Goal: Contribute content

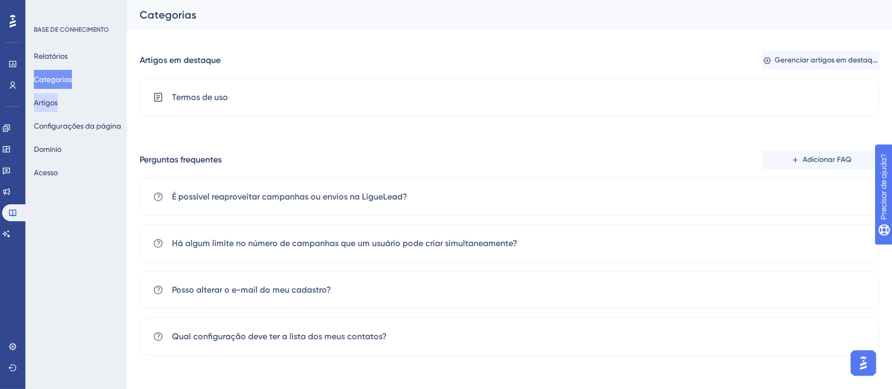
click at [58, 100] on font "Artigos" at bounding box center [46, 102] width 24 height 8
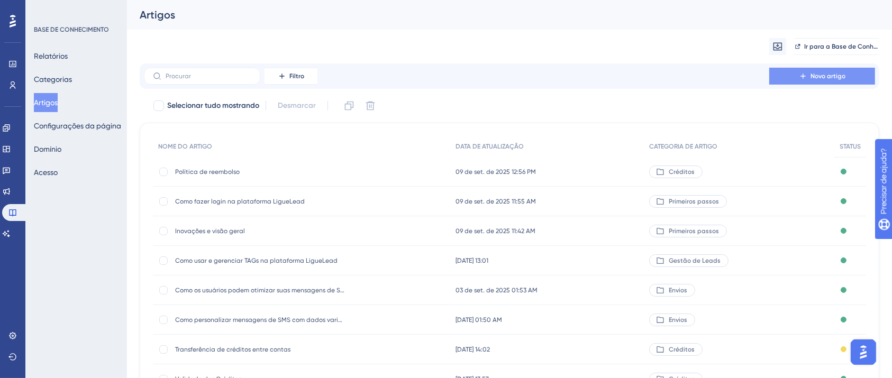
click at [821, 77] on font "Novo artigo" at bounding box center [827, 75] width 35 height 7
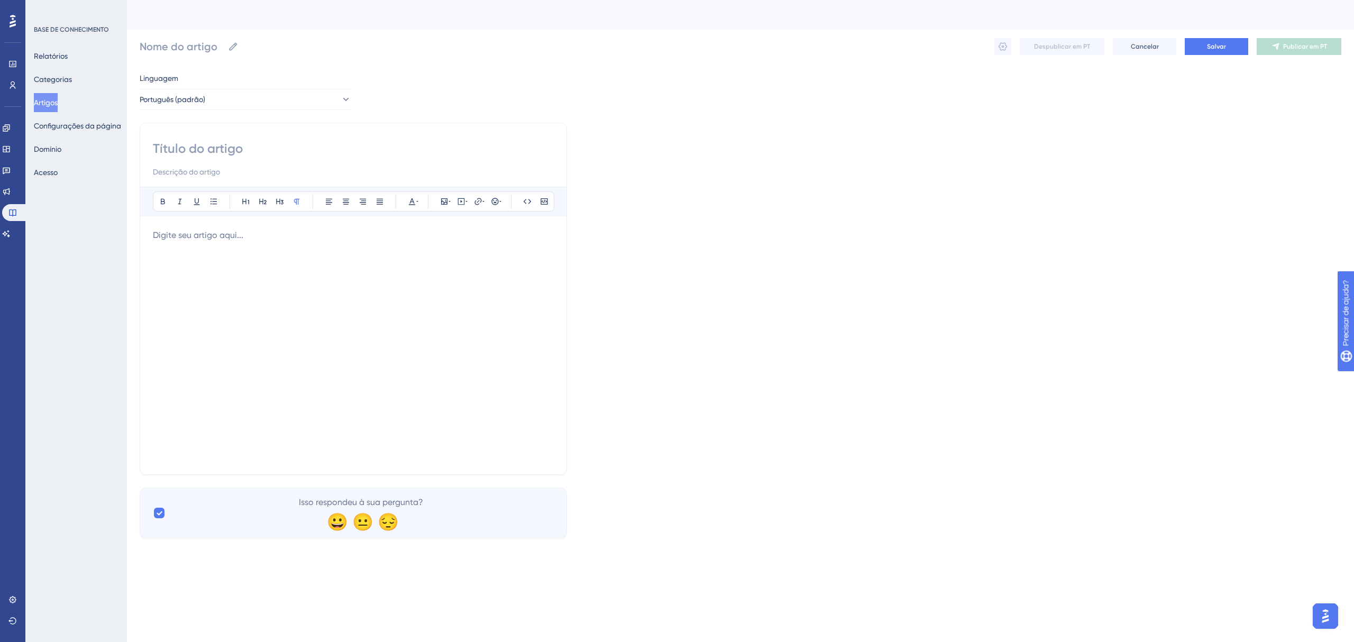
click at [268, 138] on div "Audacioso itálico Sublinhado Ponto de bala Título 1 Título 2 Título 3 Normal Al…" at bounding box center [353, 299] width 427 height 352
click at [257, 147] on input at bounding box center [353, 148] width 401 height 17
type input "Uplo"
type input "Uploads"
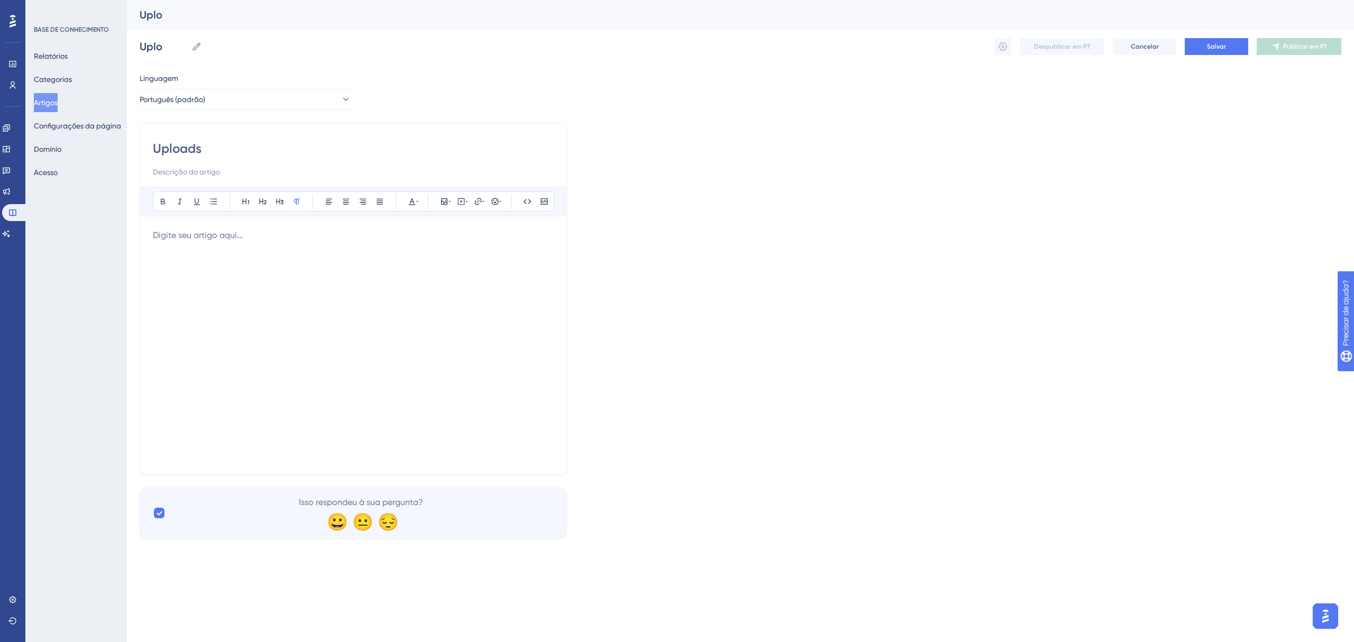
type input "Uploads"
click at [215, 150] on input "Uploads" at bounding box center [353, 148] width 401 height 17
type input "Upload de Leads"
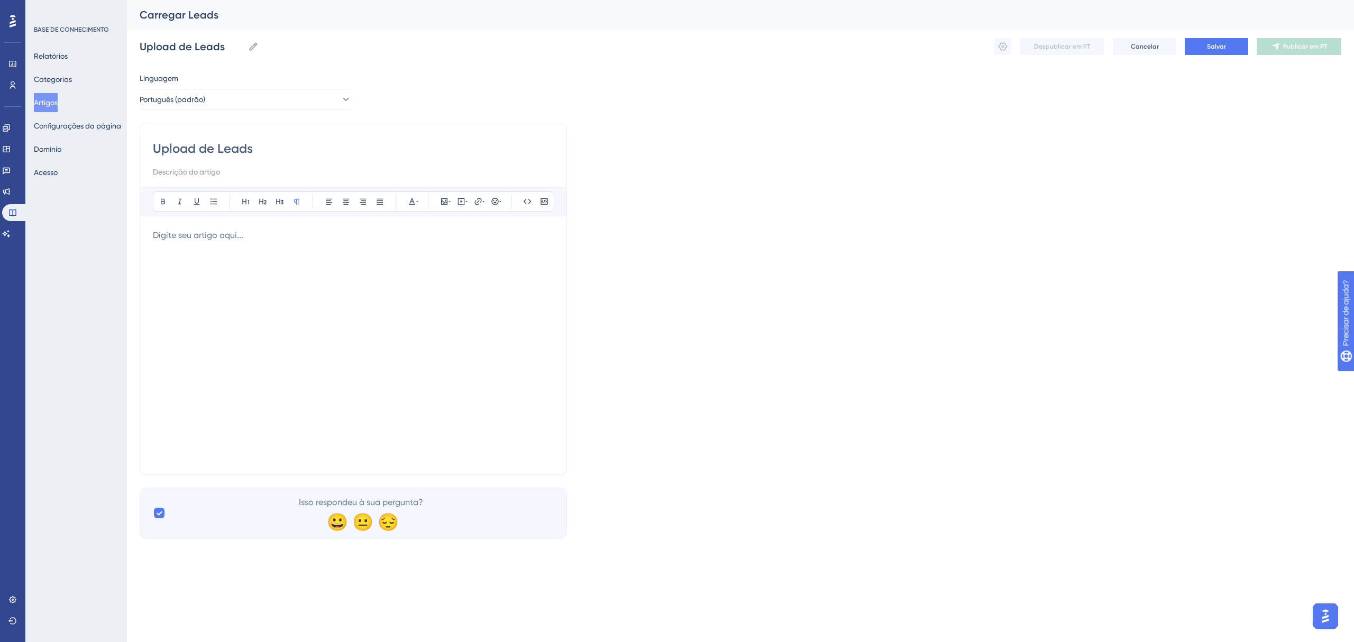
click at [307, 237] on p at bounding box center [353, 235] width 401 height 13
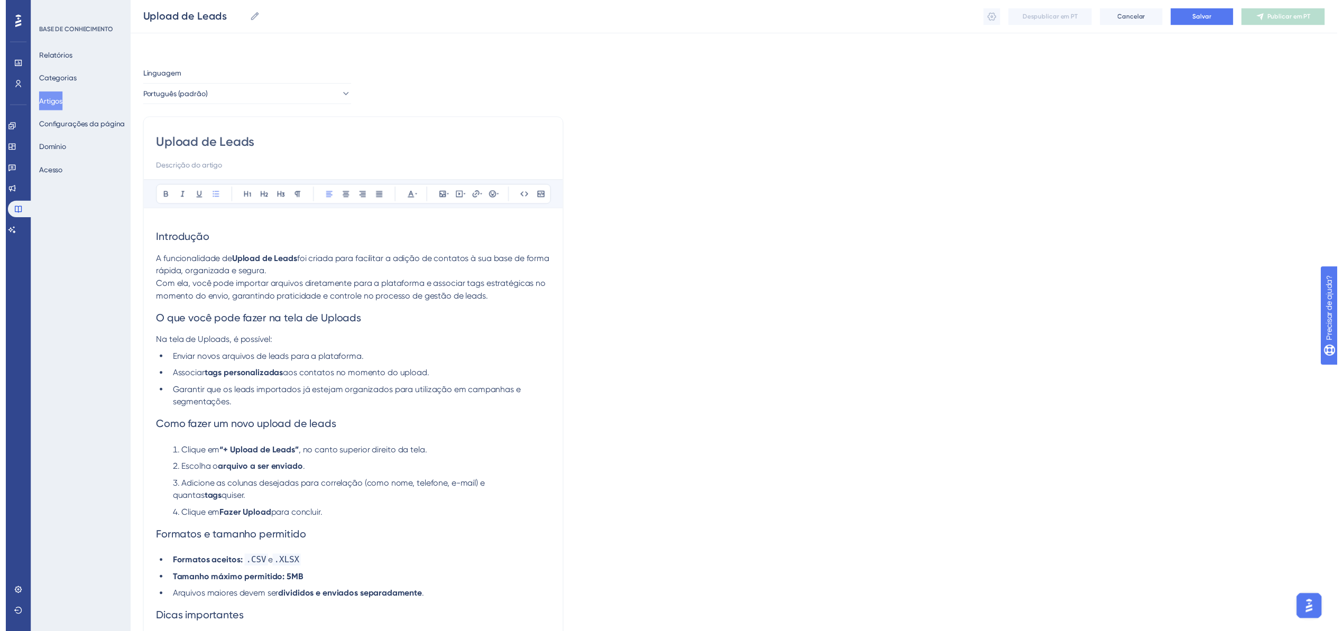
scroll to position [54, 0]
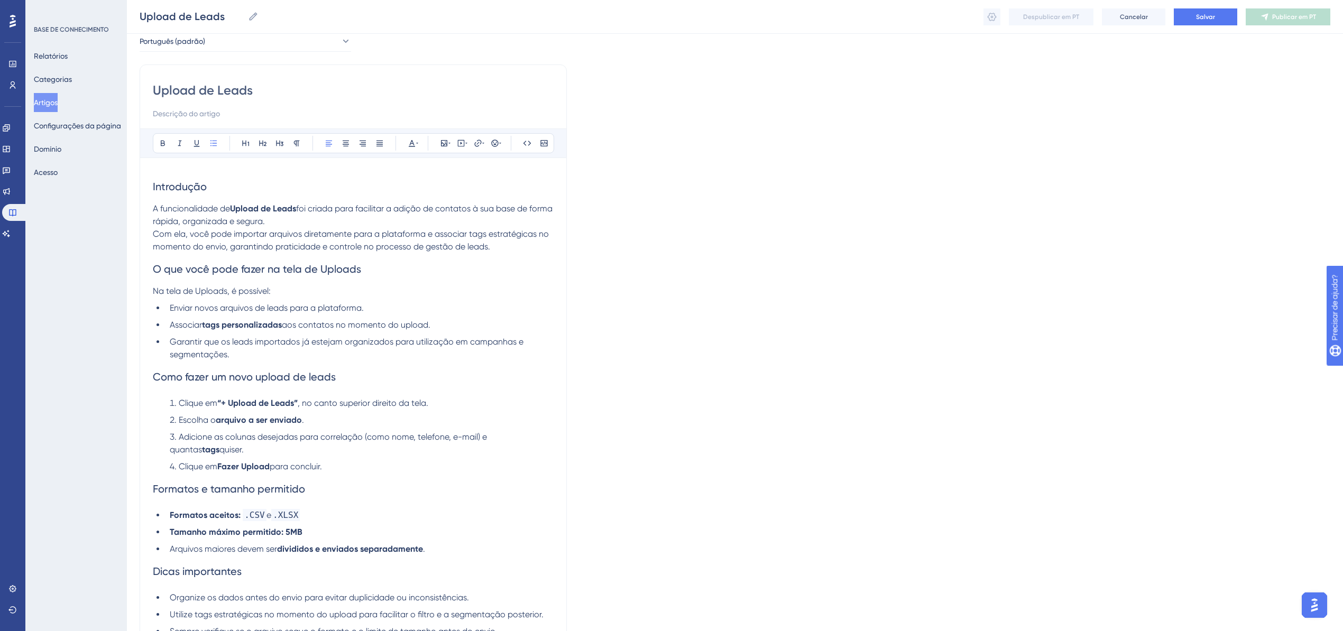
click at [185, 190] on span "Introdução" at bounding box center [180, 186] width 54 height 13
click at [185, 189] on span "Introdução" at bounding box center [180, 186] width 54 height 13
click at [165, 142] on icon at bounding box center [163, 143] width 8 height 8
drag, startPoint x: 303, startPoint y: 220, endPoint x: 201, endPoint y: 212, distance: 101.4
click at [201, 212] on p "A funcionalidade de Upload de Leads foi criada para facilitar a adição de conta…" at bounding box center [353, 228] width 401 height 51
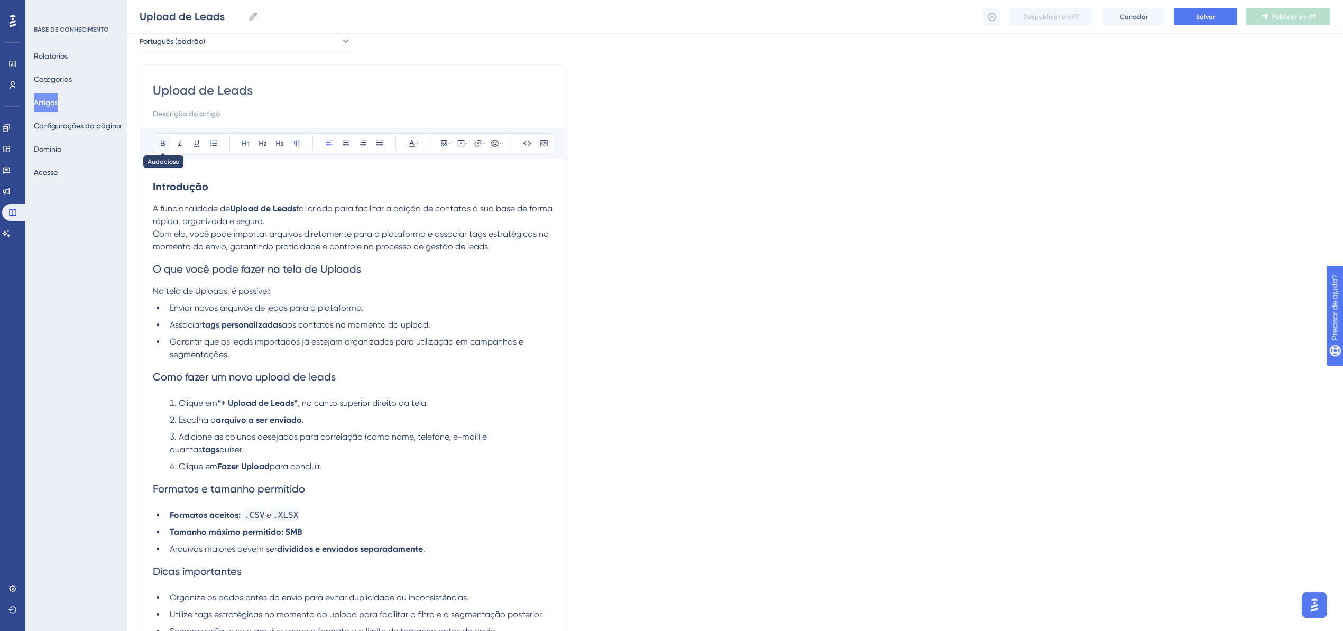
click at [161, 147] on icon at bounding box center [163, 143] width 8 height 8
click at [161, 146] on icon at bounding box center [163, 143] width 8 height 8
click at [296, 235] on span "Com ela, você pode importar arquivos diretamente para a plataforma e associar t…" at bounding box center [352, 240] width 398 height 23
drag, startPoint x: 381, startPoint y: 269, endPoint x: 96, endPoint y: 269, distance: 284.5
click at [127, 271] on div "Desempenho Usuários Noivado Widgets Opinião Atualizações de produtos Base de co…" at bounding box center [735, 339] width 1216 height 786
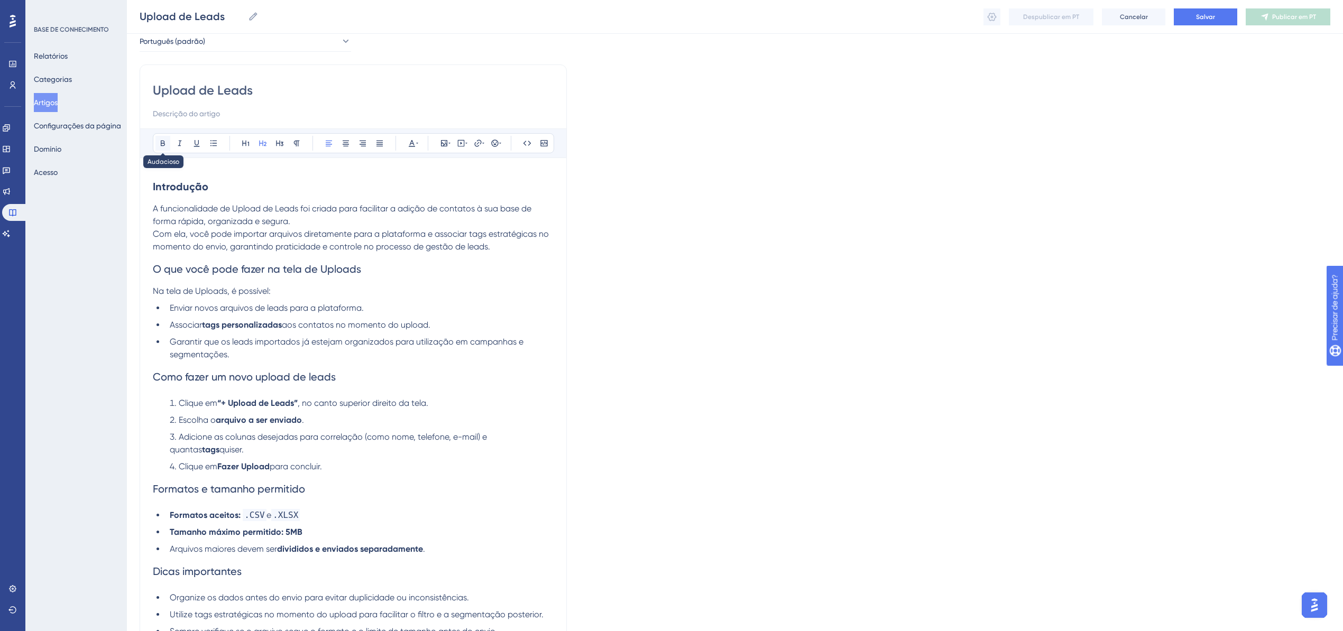
click at [161, 148] on button at bounding box center [162, 143] width 15 height 15
click at [318, 297] on p "Na tela de Uploads, é possível:" at bounding box center [353, 291] width 401 height 13
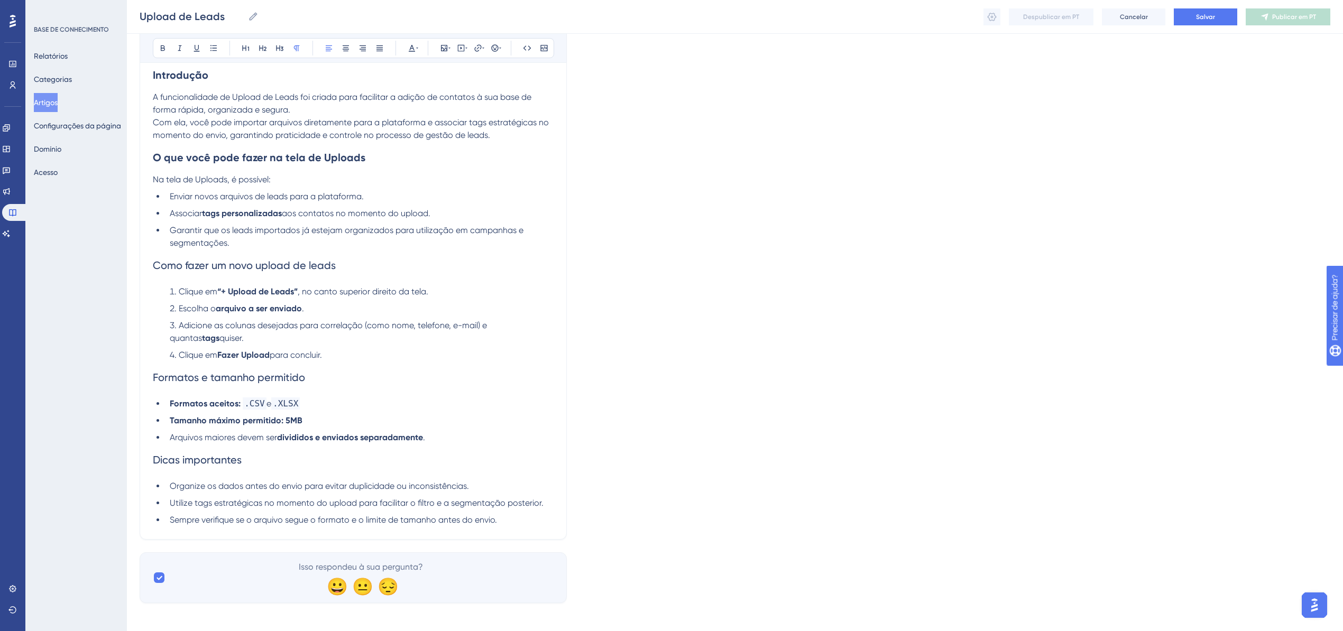
scroll to position [172, 0]
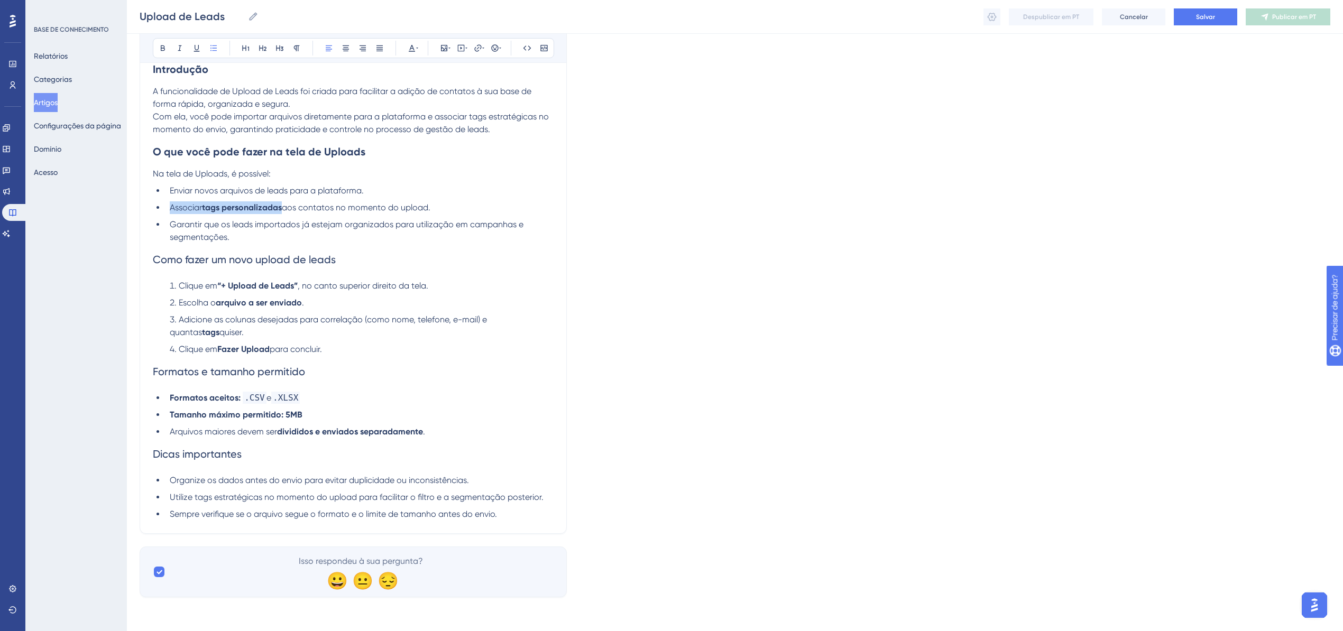
drag, startPoint x: 188, startPoint y: 208, endPoint x: 307, endPoint y: 208, distance: 118.5
click at [307, 208] on li "Associar tags personalizadas aos contatos no momento do upload." at bounding box center [360, 207] width 388 height 13
click at [281, 244] on h2 "Como fazer um novo upload de leads" at bounding box center [353, 260] width 401 height 32
drag, startPoint x: 200, startPoint y: 206, endPoint x: 285, endPoint y: 208, distance: 84.7
click at [283, 208] on li "Associar tags personalizadas aos contatos no momento do upload." at bounding box center [360, 207] width 388 height 13
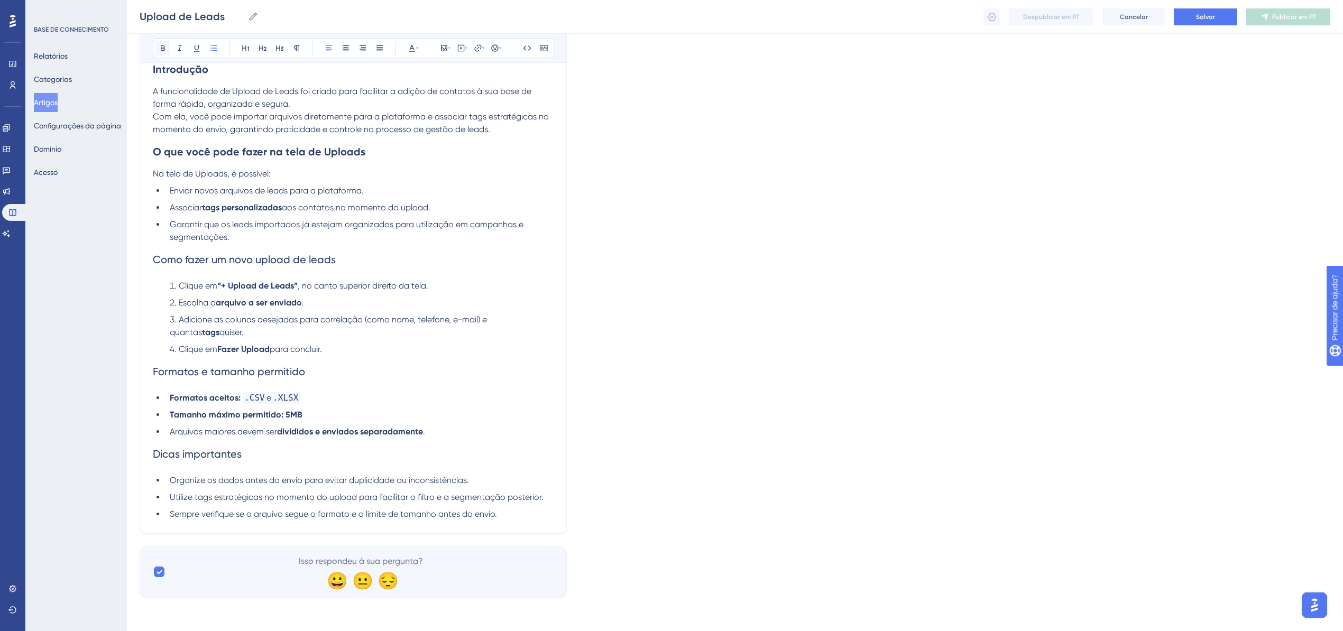
click at [161, 51] on icon at bounding box center [163, 48] width 8 height 8
click at [306, 241] on li "Garantir que os leads importados já estejam organizados para utilização em camp…" at bounding box center [360, 230] width 388 height 25
drag, startPoint x: 344, startPoint y: 258, endPoint x: 121, endPoint y: 221, distance: 225.7
click at [127, 263] on div "Desempenho Usuários Noivado Widgets Opinião Atualizações de produtos Base de co…" at bounding box center [735, 222] width 1216 height 786
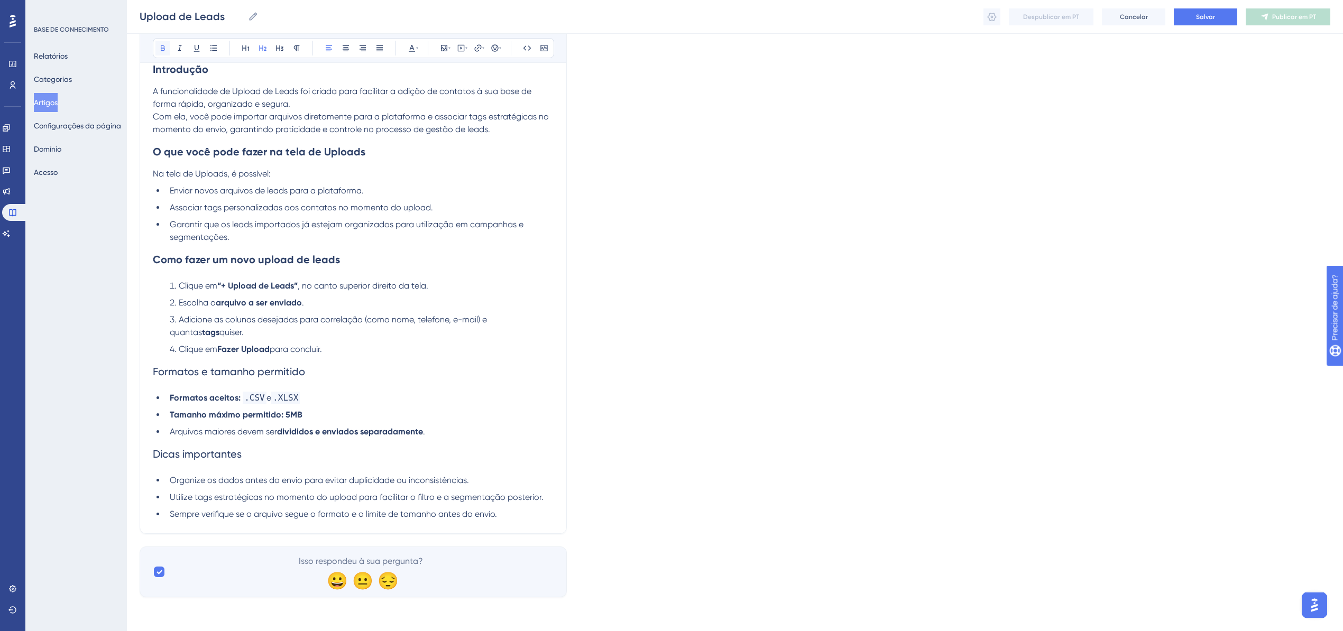
click at [159, 49] on button at bounding box center [162, 48] width 15 height 15
click at [226, 284] on strong "“+ Upload de Leads”" at bounding box center [257, 286] width 80 height 10
click at [232, 287] on strong "“+ Upload de Leads”" at bounding box center [257, 286] width 80 height 10
click at [403, 294] on ol "Clique em “Upload de Leads” , no canto superior direito da tela. Escolha o arqu…" at bounding box center [353, 318] width 401 height 76
drag, startPoint x: 450, startPoint y: 432, endPoint x: 216, endPoint y: 438, distance: 233.3
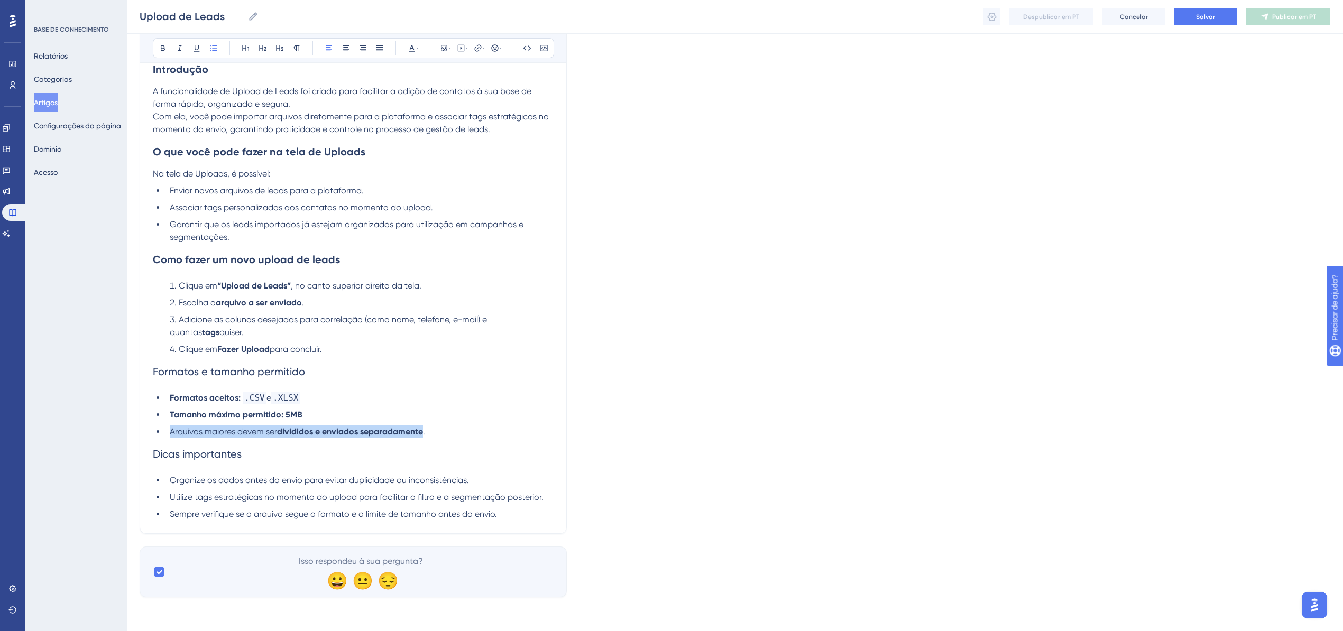
click at [216, 388] on li "Arquivos maiores devem ser divididos e enviados separadamente ." at bounding box center [360, 432] width 388 height 13
click at [165, 48] on icon at bounding box center [163, 48] width 8 height 8
click at [365, 388] on li "Arquivos maiores devem ser divididos e enviados separadamente." at bounding box center [360, 432] width 388 height 13
click at [340, 388] on ul "Formatos aceitos: .CSV e .XLSX Tamanho máximo permitido: 5MB Arquivos maiores d…" at bounding box center [353, 415] width 401 height 47
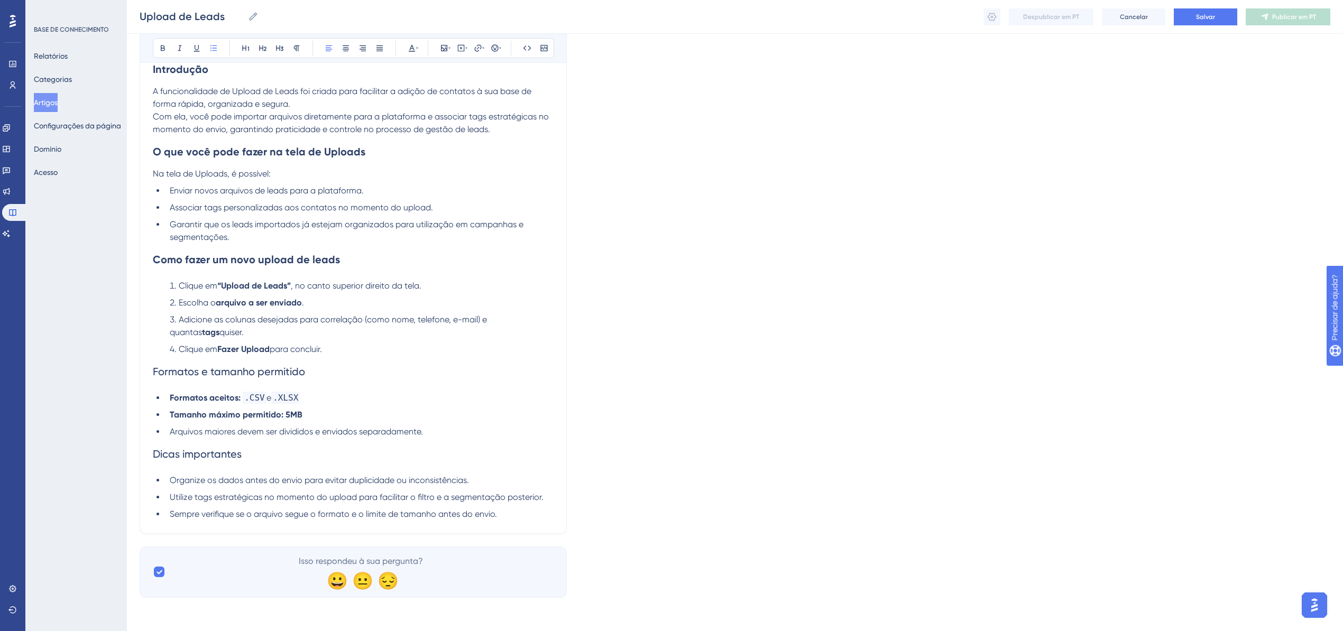
click at [309, 381] on h2 "Formatos e tamanho permitido" at bounding box center [353, 372] width 401 height 32
drag, startPoint x: 312, startPoint y: 371, endPoint x: 106, endPoint y: 371, distance: 206.3
click at [127, 371] on div "Desempenho Usuários Noivado Widgets Opinião Atualizações de produtos Base de co…" at bounding box center [735, 222] width 1216 height 786
click at [160, 47] on icon at bounding box center [163, 48] width 8 height 8
click at [347, 351] on li "Clique em Fazer Upload para concluir." at bounding box center [360, 349] width 388 height 13
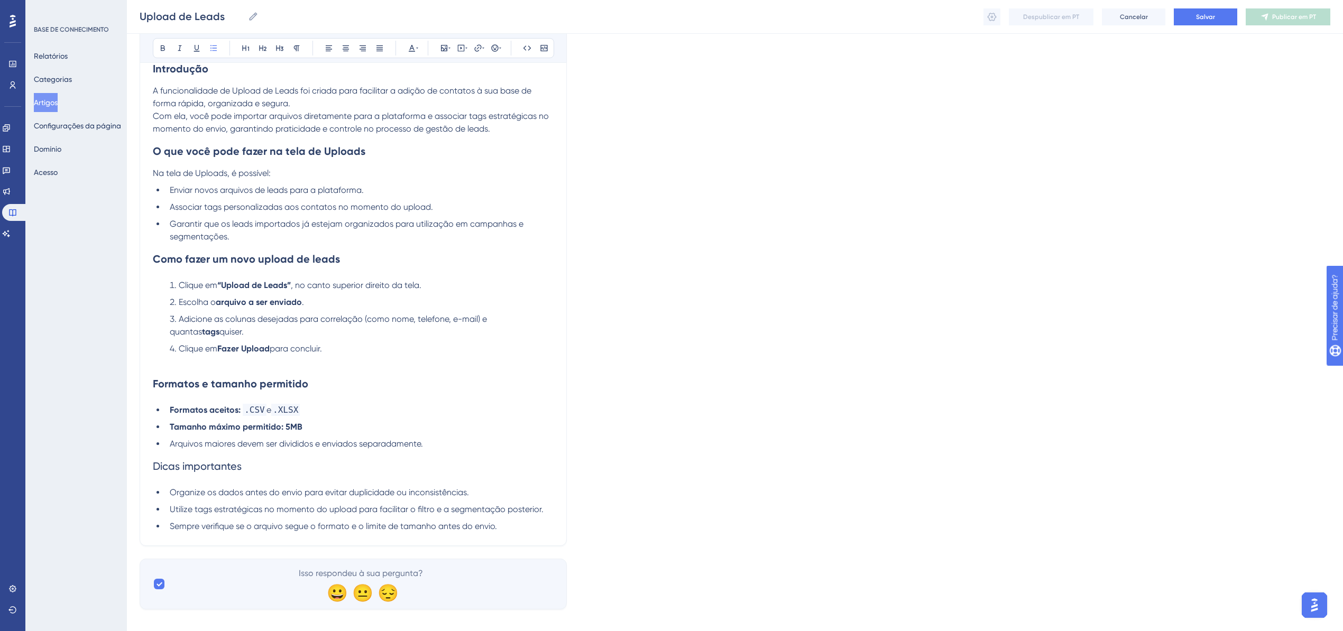
click at [239, 388] on h2 "Formatos e tamanho permitido" at bounding box center [353, 384] width 401 height 32
drag, startPoint x: 265, startPoint y: 468, endPoint x: 96, endPoint y: 402, distance: 181.8
click at [127, 388] on div "Desempenho Usuários Noivado Widgets Opinião Atualizações de produtos Base de co…" at bounding box center [735, 227] width 1216 height 799
click at [160, 56] on button at bounding box center [162, 48] width 15 height 15
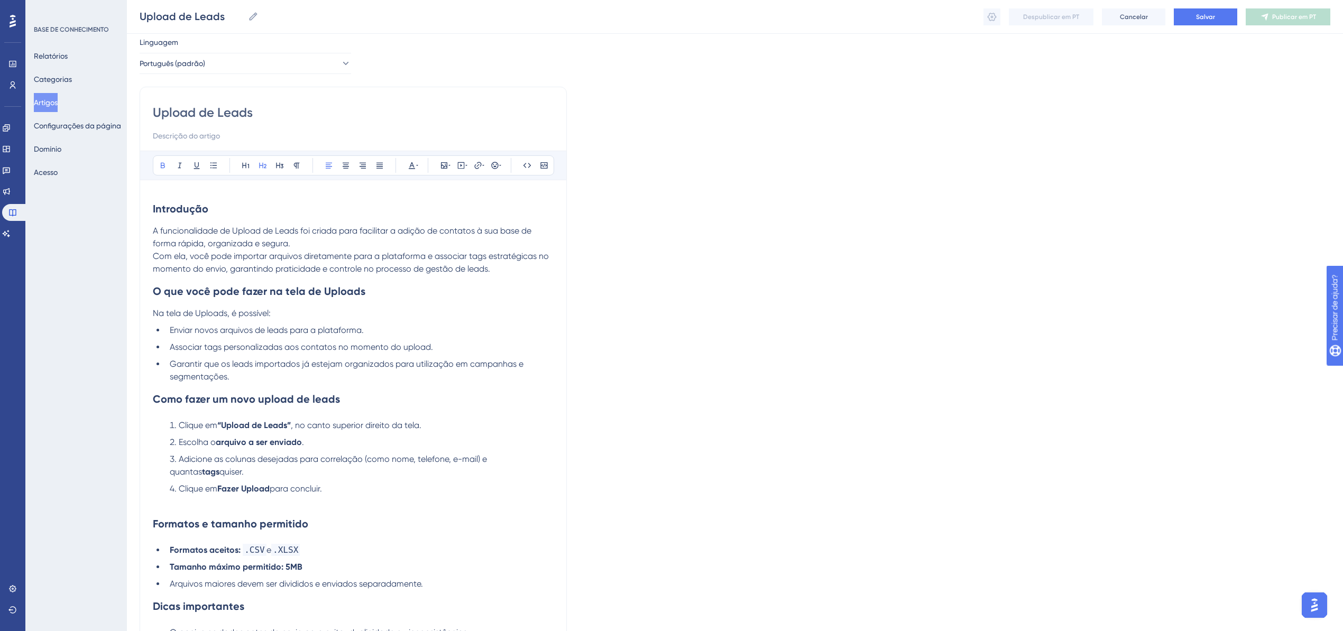
scroll to position [31, 0]
click at [373, 290] on h2 "O que você pode fazer na tela de Uploads" at bounding box center [353, 293] width 401 height 32
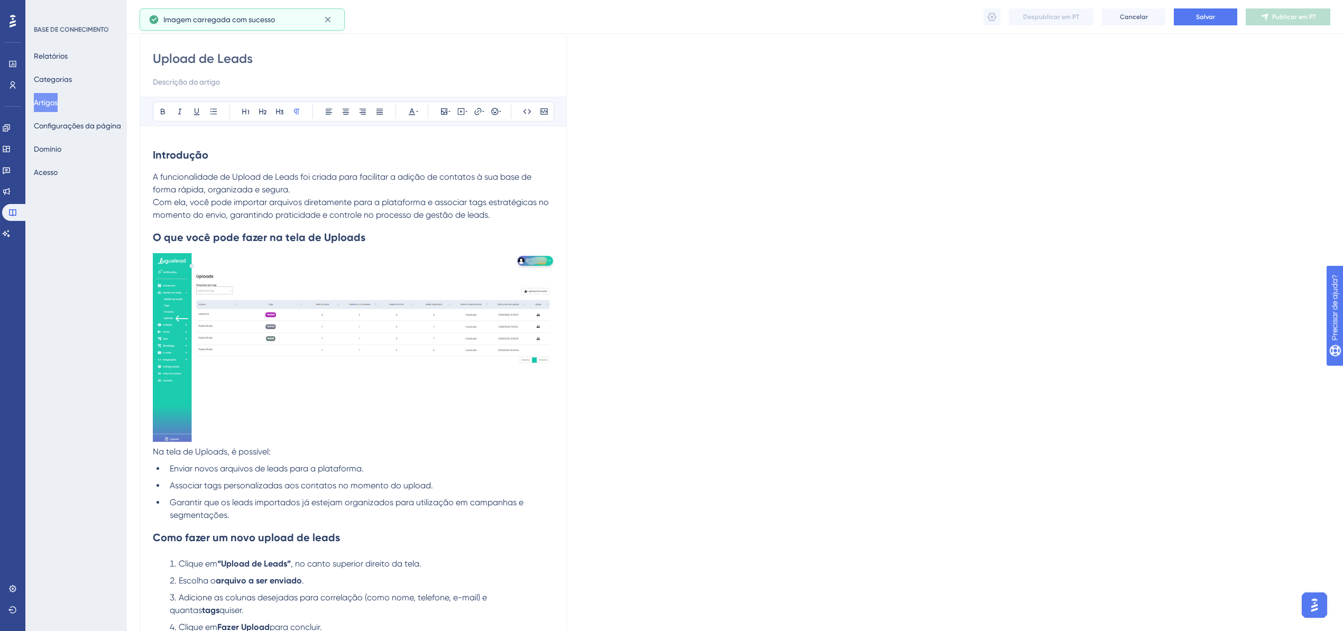
scroll to position [172, 0]
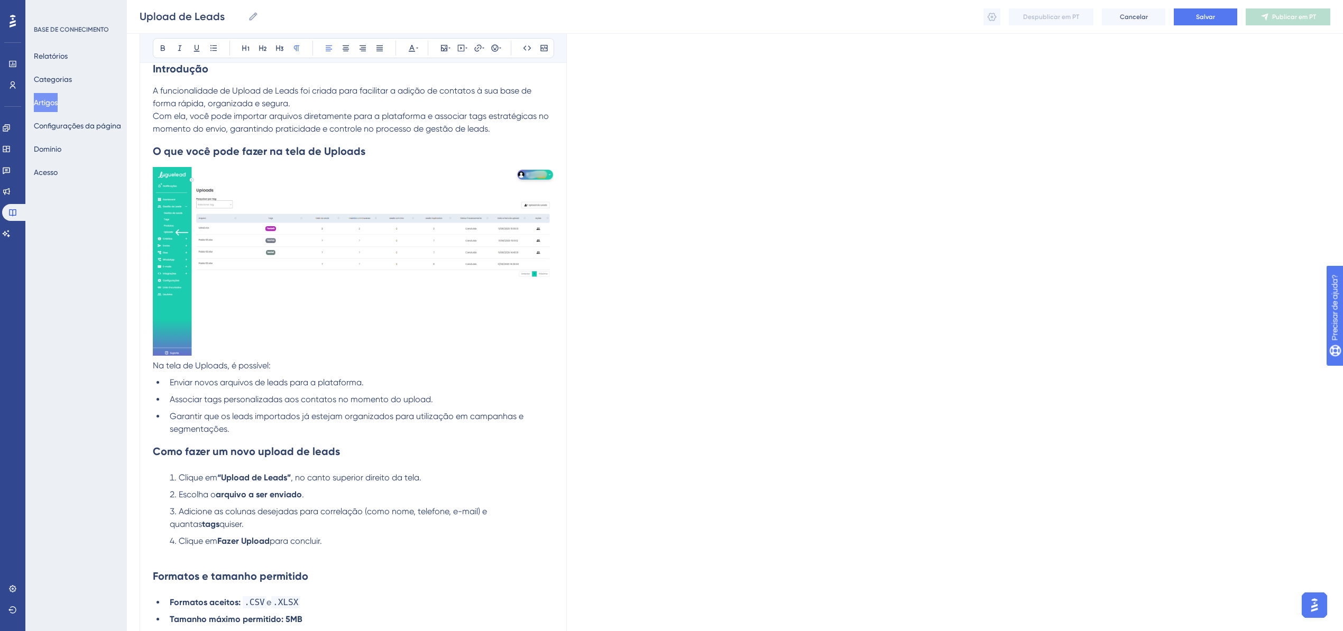
click at [496, 125] on p "A funcionalidade de Upload de Leads foi criada para facilitar a adição de conta…" at bounding box center [353, 110] width 401 height 51
click at [417, 151] on h2 "O que você pode fazer na tela de Uploads" at bounding box center [353, 151] width 401 height 32
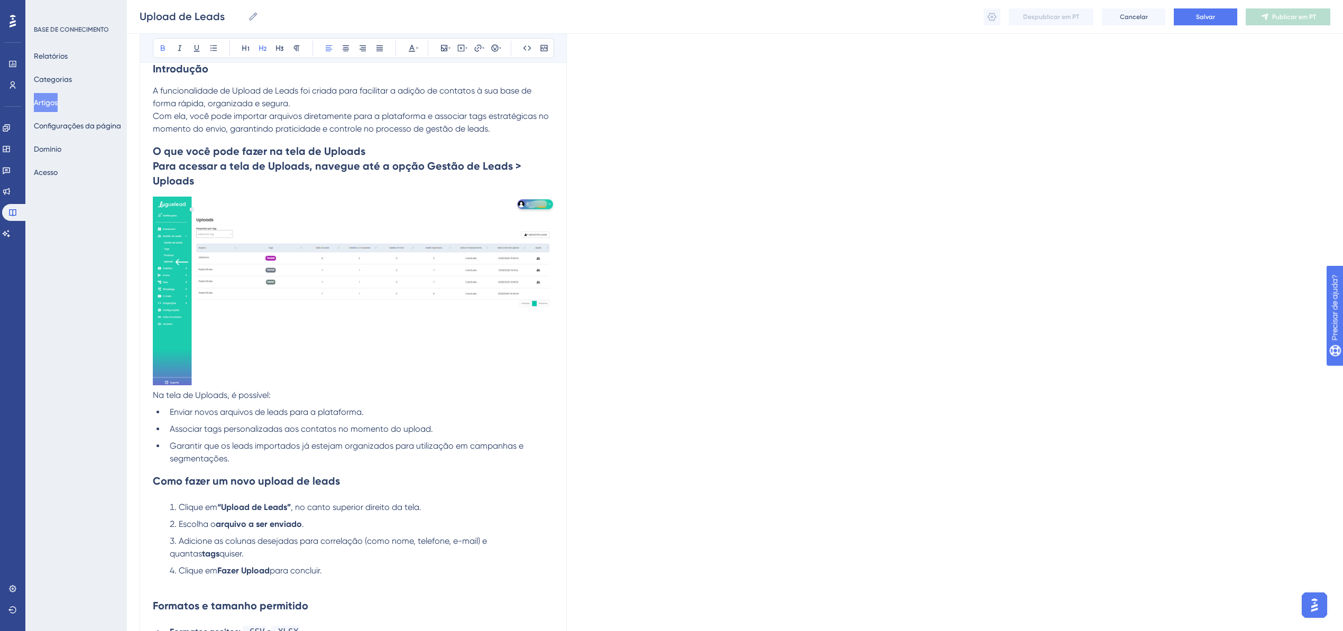
drag, startPoint x: 194, startPoint y: 180, endPoint x: 136, endPoint y: 161, distance: 60.4
click at [138, 163] on div "Desempenho Usuários Noivado Widgets Opinião Atualizações de produtos Base de co…" at bounding box center [735, 338] width 1216 height 1021
click at [160, 45] on icon at bounding box center [163, 48] width 8 height 8
drag, startPoint x: 206, startPoint y: 413, endPoint x: 195, endPoint y: 411, distance: 11.7
click at [195, 388] on span "Enviar novos arquivos de leads para a plataforma." at bounding box center [267, 412] width 194 height 10
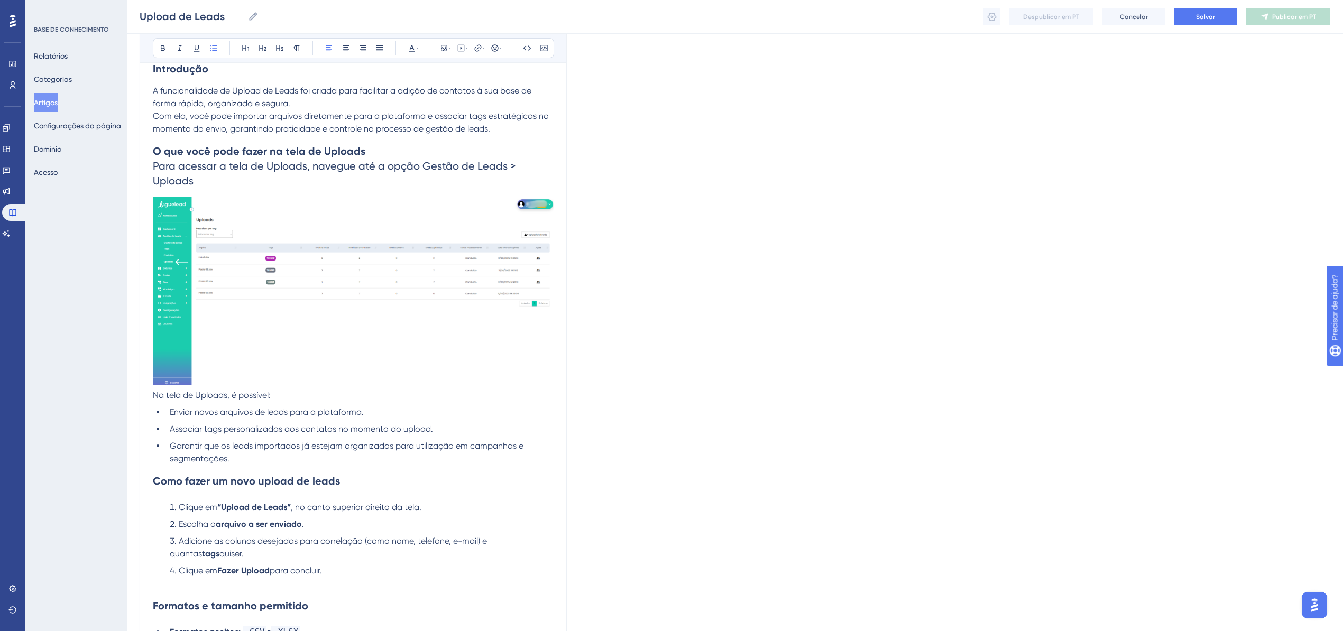
click at [201, 388] on span "Enviar novos arquivos de leads para a plataforma." at bounding box center [267, 412] width 194 height 10
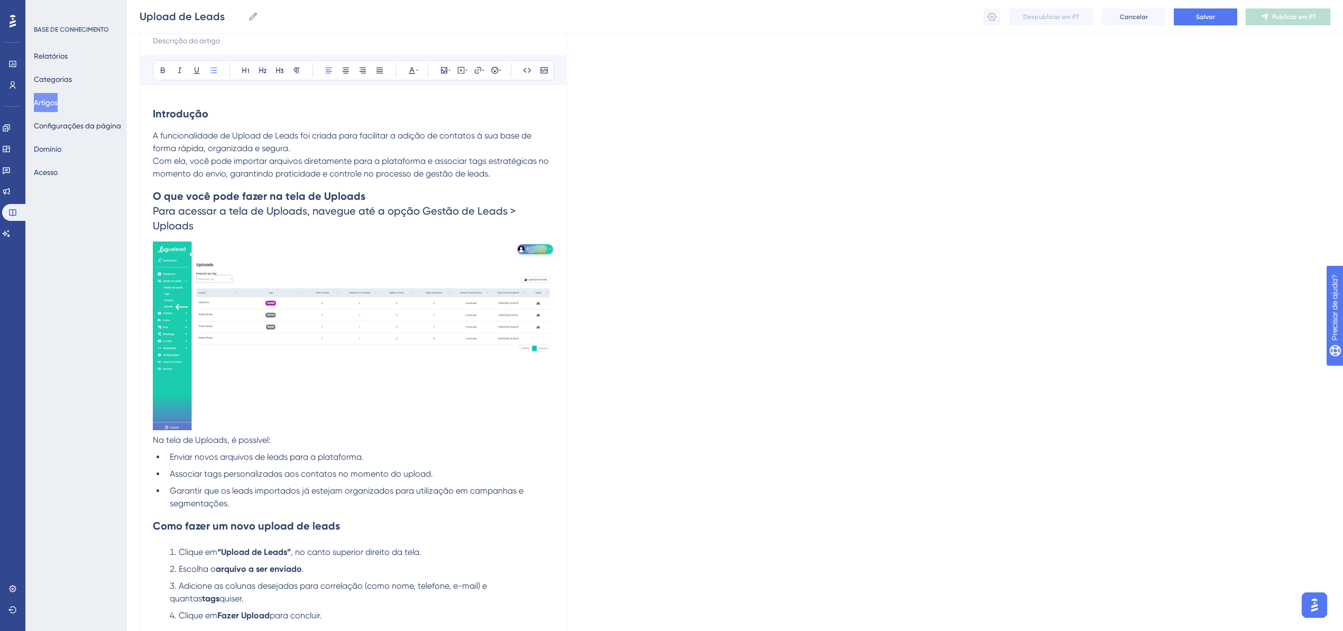
scroll to position [102, 0]
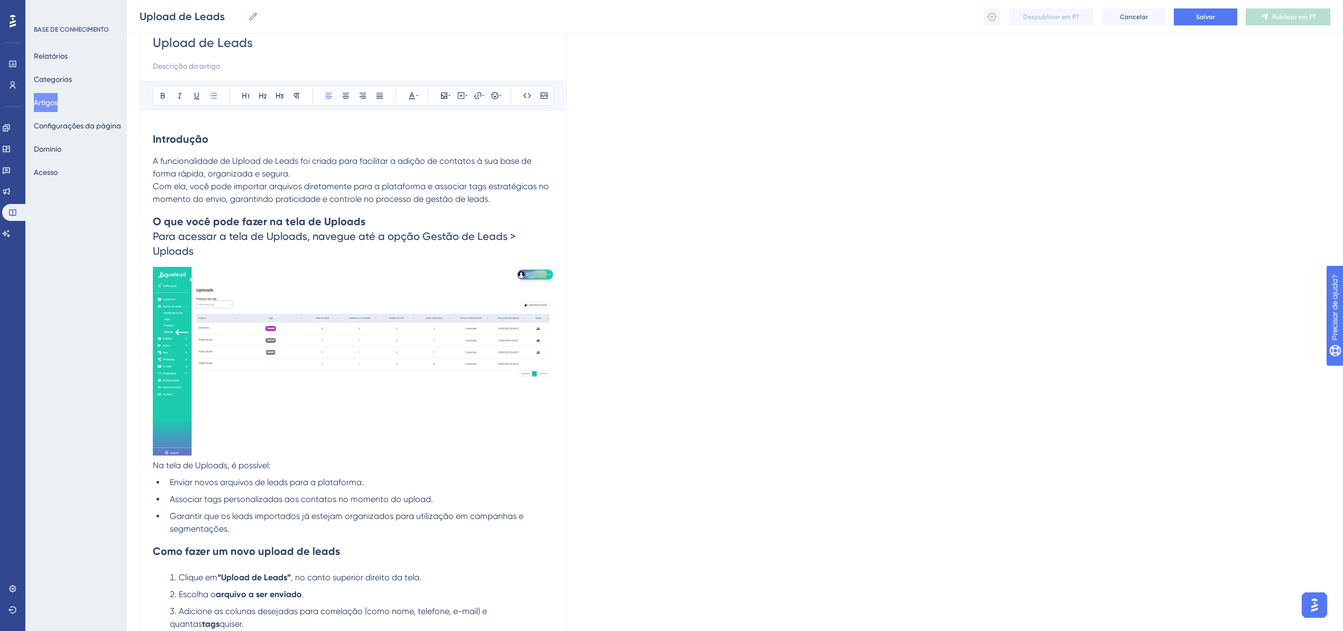
click at [242, 388] on span "Garantir que os leads importados já estejam organizados para utilização em camp…" at bounding box center [348, 522] width 356 height 23
drag, startPoint x: 202, startPoint y: 257, endPoint x: 148, endPoint y: 241, distance: 56.2
click at [148, 242] on div "Upload de Leads Audacioso itálico Sublinhado Ponto de bala Título 1 Título 2 Tí…" at bounding box center [353, 428] width 427 height 822
click at [241, 100] on button at bounding box center [246, 95] width 15 height 15
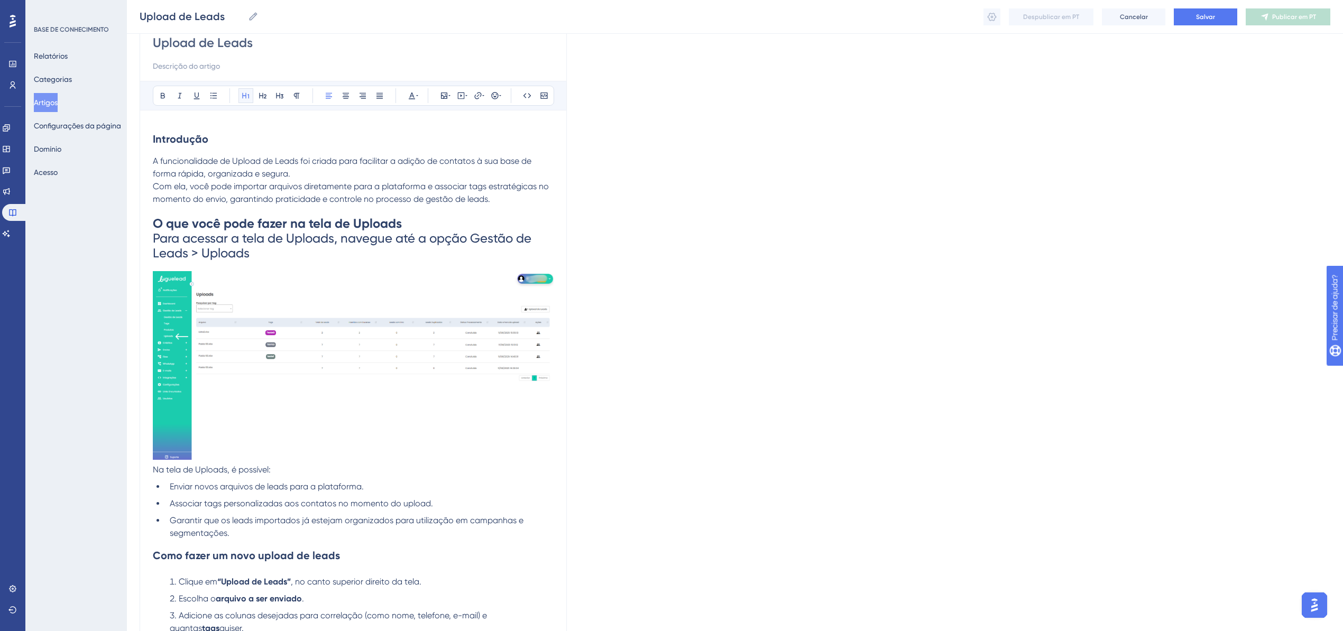
click at [250, 95] on icon at bounding box center [246, 95] width 8 height 8
click at [261, 96] on icon at bounding box center [262, 96] width 7 height 6
click at [277, 97] on icon at bounding box center [279, 96] width 7 height 6
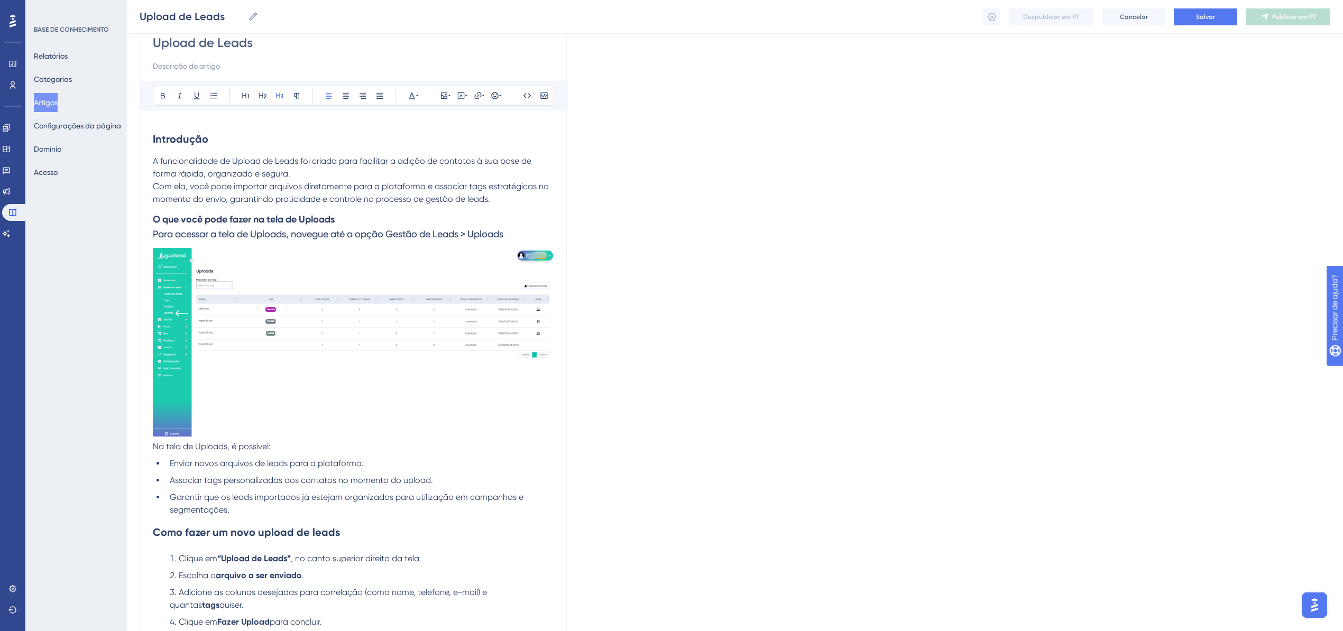
click at [344, 230] on span "Para acessar a tela de Uploads, navegue até a opção Gestão de Leads > Uploads" at bounding box center [328, 233] width 351 height 11
drag, startPoint x: 337, startPoint y: 216, endPoint x: 98, endPoint y: 214, distance: 239.1
click at [127, 216] on div "Desempenho Usuários Noivado Widgets Opinião Atualizações de produtos Base de co…" at bounding box center [735, 399] width 1216 height 1002
click at [356, 218] on h3 "O que você pode fazer na tela de Uploads Para acessar a tela de Uploads, navegu…" at bounding box center [353, 227] width 401 height 42
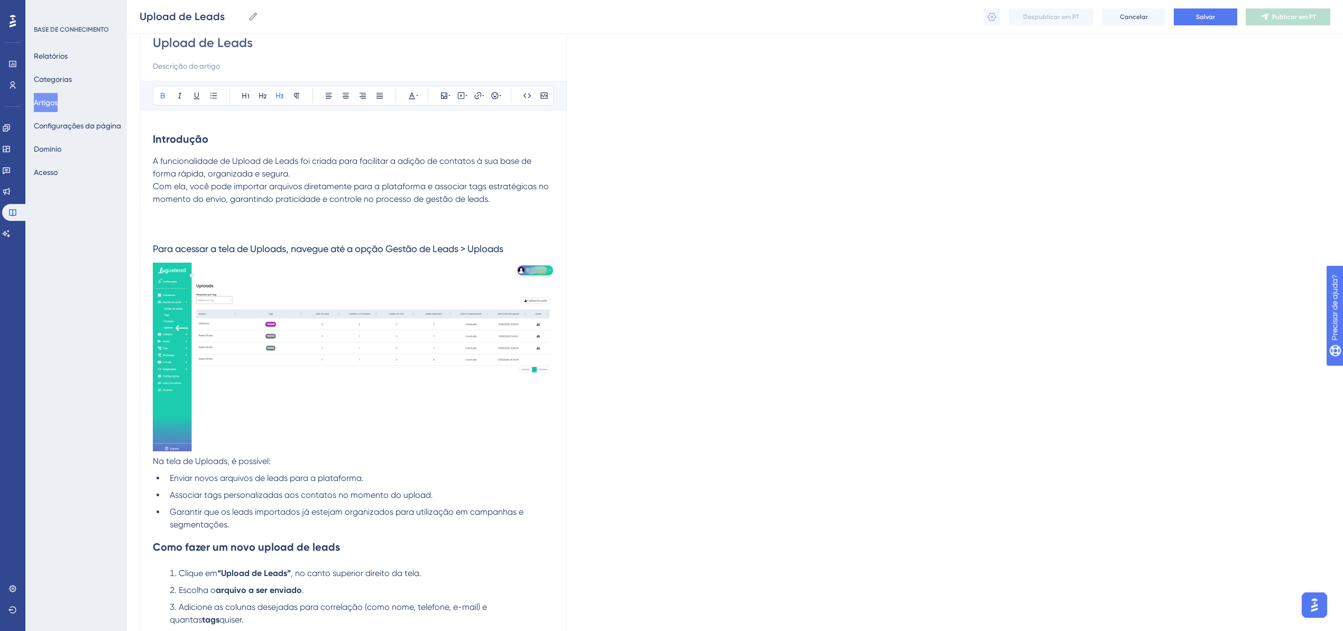
click at [274, 223] on h3 "Para acessar a tela de Uploads, navegue até a opção Gestão de Leads > Uploads" at bounding box center [353, 234] width 401 height 57
click at [275, 238] on h3 "Para acessar a tela de Uploads, navegue até a opção Gestão de Leads > Uploads" at bounding box center [353, 234] width 401 height 57
drag, startPoint x: 521, startPoint y: 248, endPoint x: 113, endPoint y: 197, distance: 412.0
click at [127, 251] on div "Desempenho Usuários Noivado Widgets Opinião Atualizações de produtos Base de co…" at bounding box center [735, 406] width 1216 height 1016
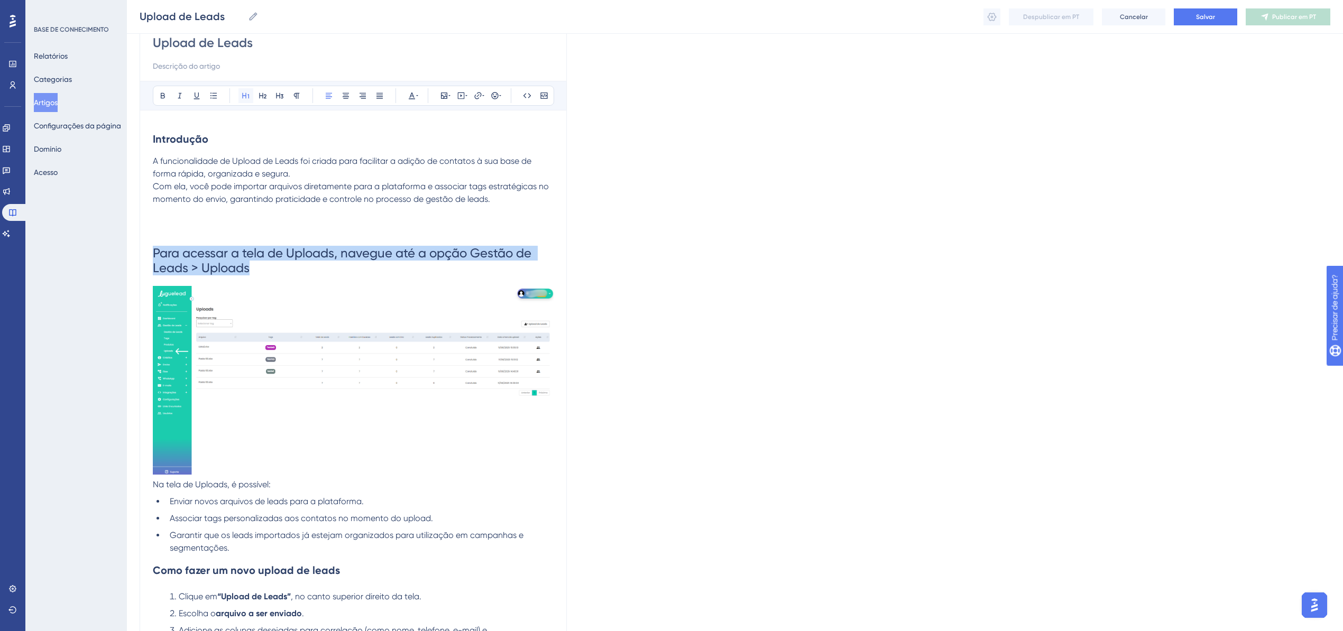
click at [243, 96] on icon at bounding box center [245, 96] width 7 height 6
click at [244, 97] on icon at bounding box center [246, 95] width 8 height 8
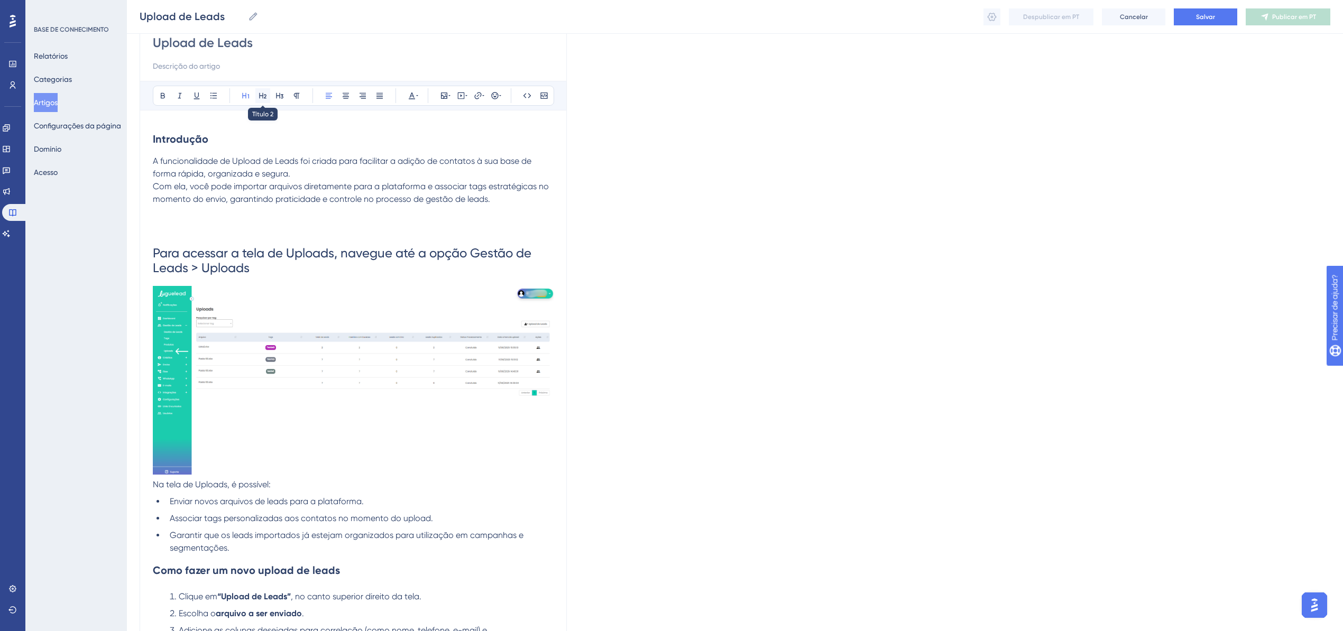
click at [256, 94] on button at bounding box center [262, 95] width 15 height 15
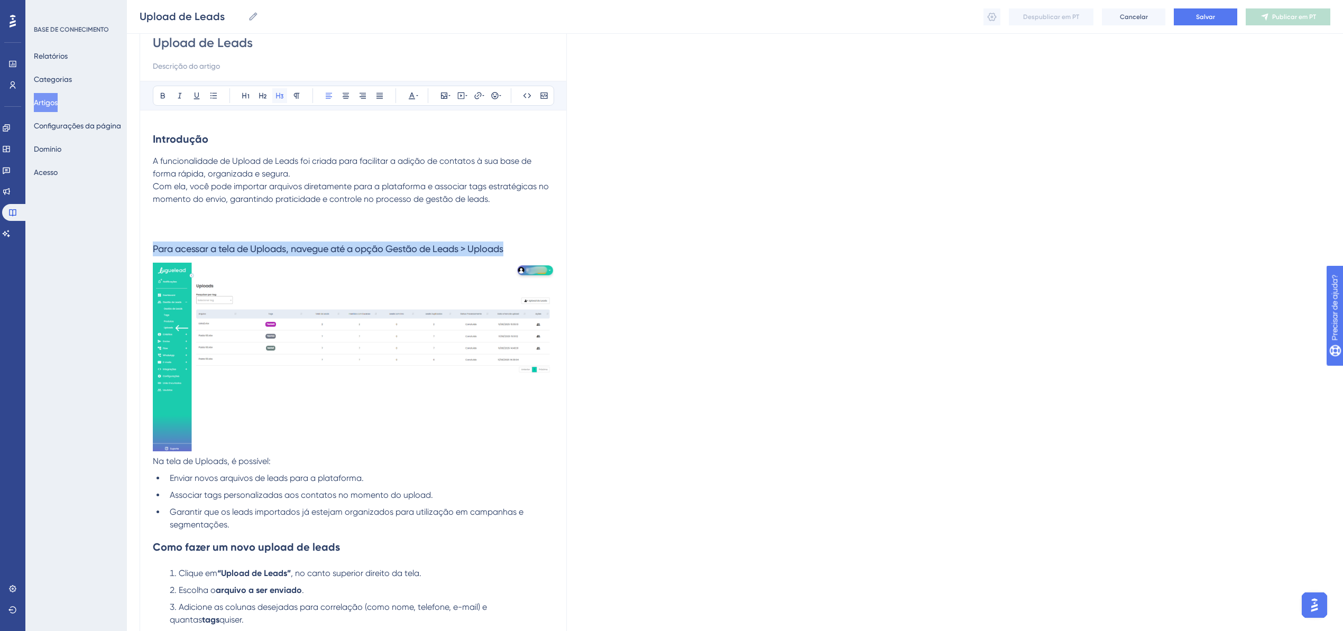
click at [274, 94] on button at bounding box center [279, 95] width 15 height 15
click at [276, 249] on span "Para acessar a tela de Uploads, navegue até a opção Gestão de Leads > Uploads" at bounding box center [328, 248] width 351 height 11
click at [237, 388] on span "Associar tags personalizadas aos contatos no momento do upload." at bounding box center [301, 495] width 263 height 10
click at [245, 255] on h3 "Para acessar a tela de Uploads, navegue até a opção Gestão de Leads > Uploads" at bounding box center [353, 234] width 401 height 57
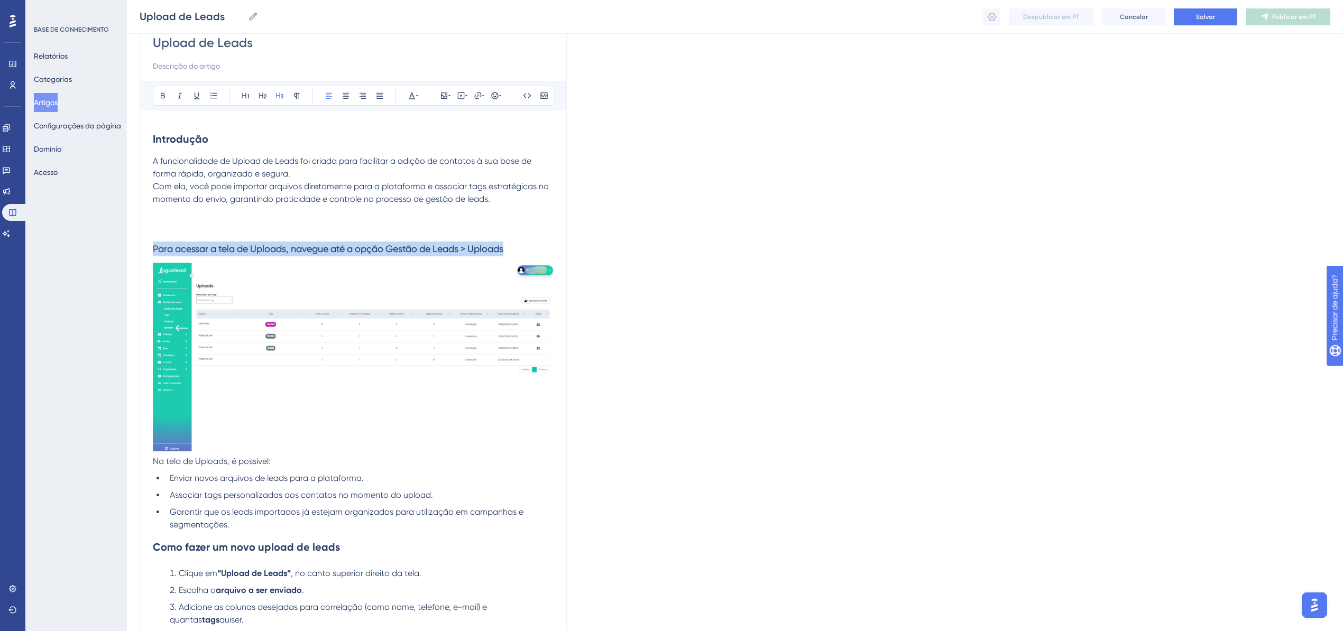
click at [245, 255] on h3 "Para acessar a tela de Uploads, navegue até a opção Gestão de Leads > Uploads" at bounding box center [353, 234] width 401 height 57
click at [245, 252] on span "Para acessar a tela de Uploads, navegue até a opção Gestão de Leads > Uploads" at bounding box center [328, 248] width 351 height 11
click at [328, 236] on h3 "Para acessar a tela de Uploads, navegue até a opção Gestão de Leads > Uploads" at bounding box center [353, 234] width 401 height 57
click at [341, 225] on h3 "Para acessar a tela de Uploads, navegue até a opção Gestão de Leads > Uploads" at bounding box center [353, 234] width 401 height 57
click at [326, 237] on h3 "Para acessar a tela de Uploads, navegue até a opção Gestão de Leads > Uploads" at bounding box center [353, 234] width 401 height 57
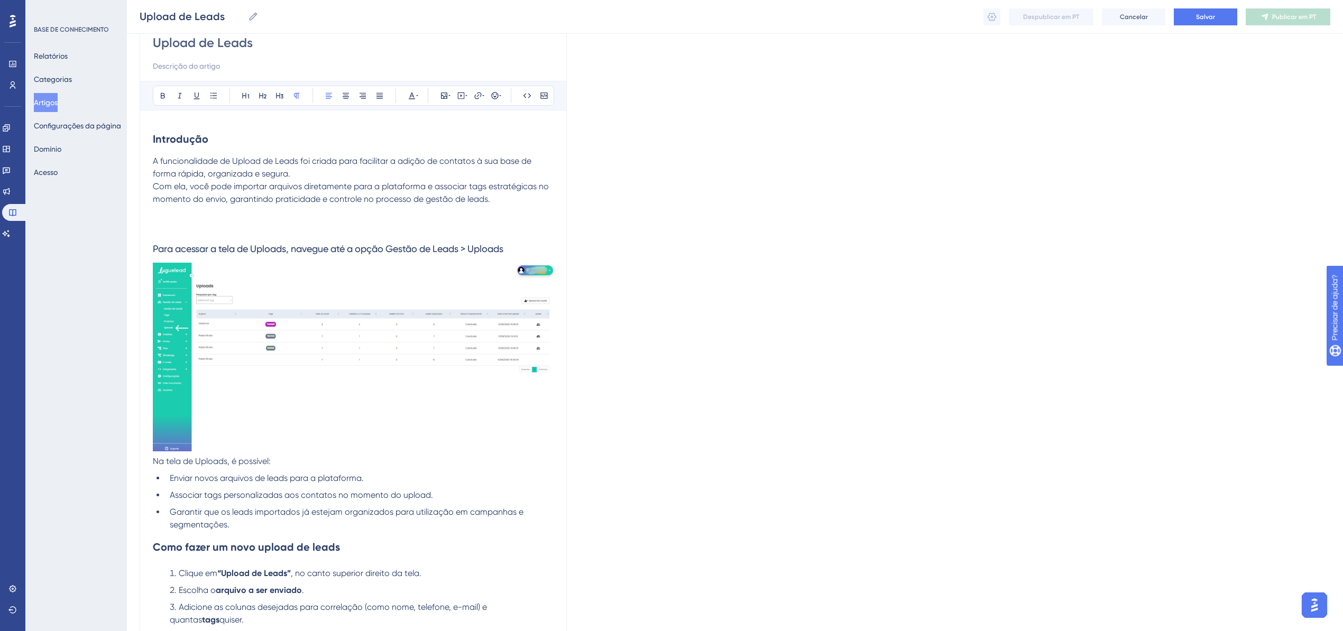
drag, startPoint x: 276, startPoint y: 464, endPoint x: 120, endPoint y: 460, distance: 156.6
click at [127, 388] on div "Desempenho Usuários Noivado Widgets Opinião Atualizações de produtos Base de co…" at bounding box center [735, 406] width 1216 height 1016
click at [163, 100] on icon at bounding box center [163, 95] width 8 height 8
drag, startPoint x: 154, startPoint y: 250, endPoint x: 520, endPoint y: 237, distance: 366.2
click at [520, 237] on h3 "Para acessar a tela de Uploads, navegue até a opção Gestão de Leads > Uploads" at bounding box center [353, 234] width 401 height 57
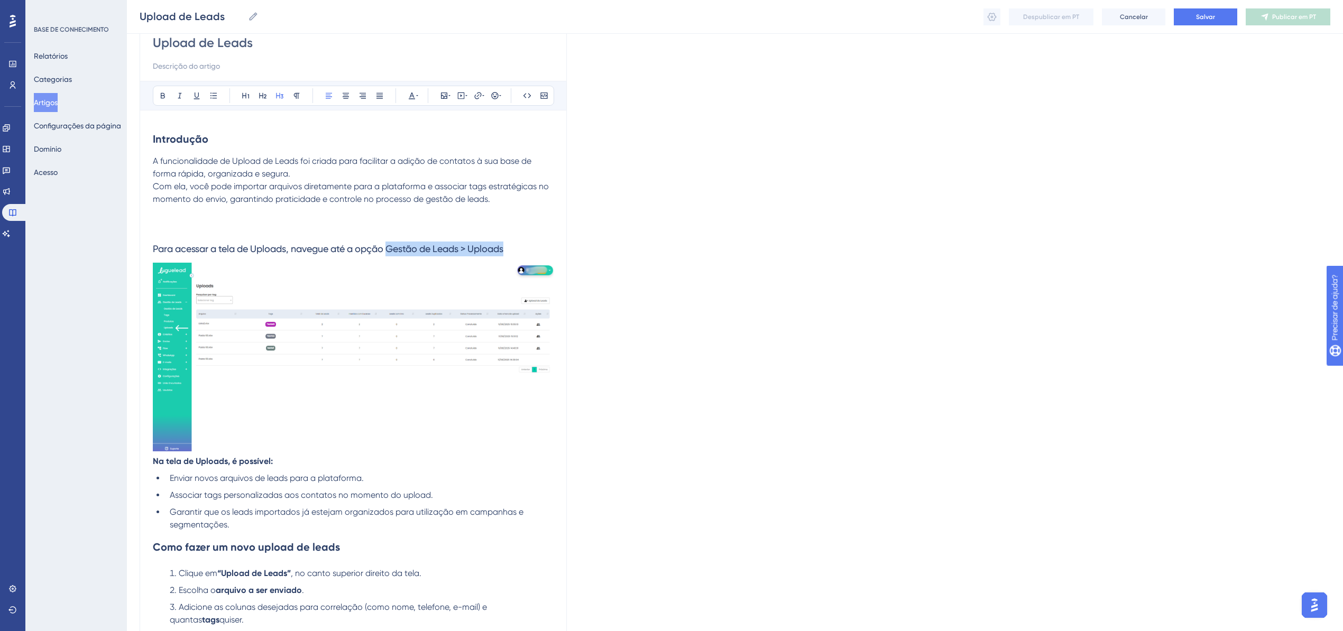
drag, startPoint x: 523, startPoint y: 250, endPoint x: 394, endPoint y: 250, distance: 128.5
click at [394, 250] on h3 "Para acessar a tela de Uploads, navegue até a opção Gestão de Leads > Uploads" at bounding box center [353, 234] width 401 height 57
click at [159, 96] on icon at bounding box center [163, 95] width 8 height 8
click at [178, 223] on h3 "Para acessar a tela de Uploads, navegue até a opção Gestão de Leads > Uploads" at bounding box center [353, 234] width 401 height 57
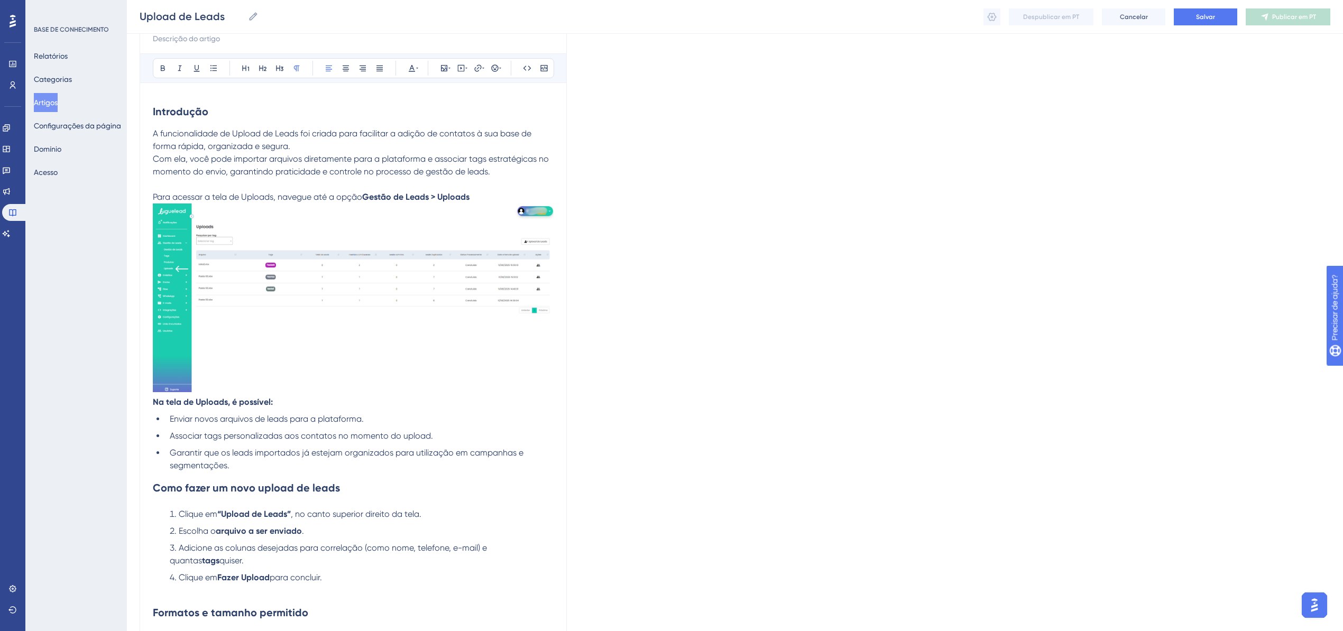
scroll to position [172, 0]
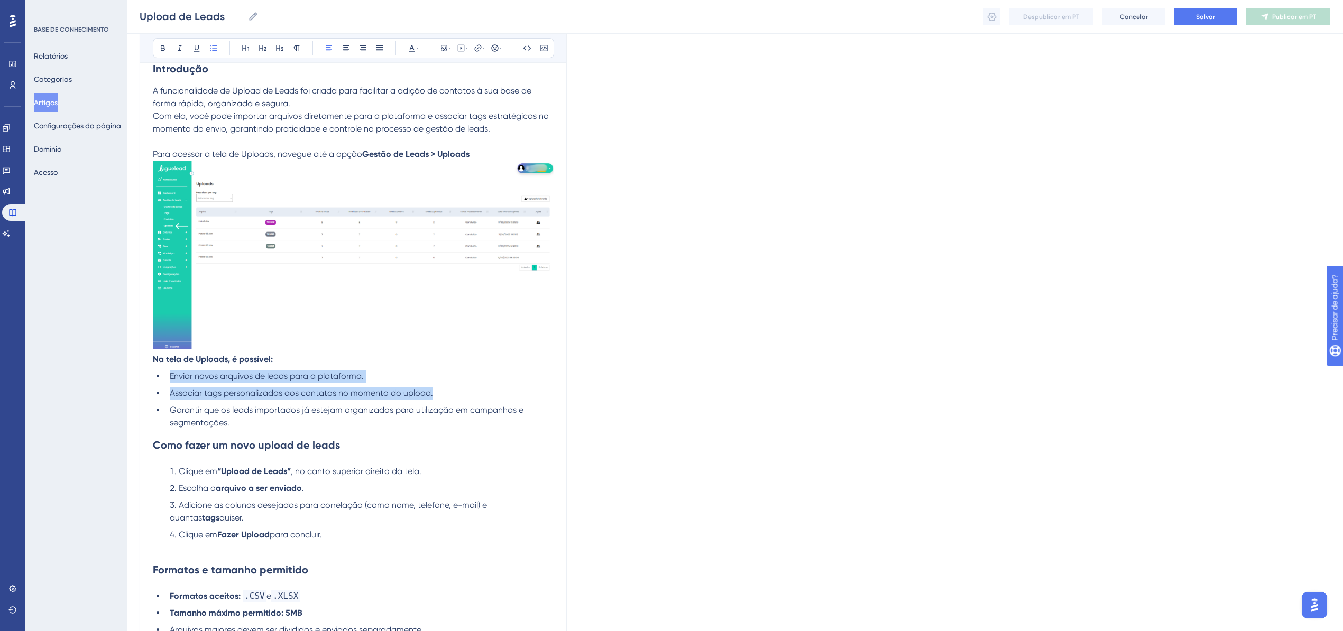
drag, startPoint x: 235, startPoint y: 424, endPoint x: 146, endPoint y: 379, distance: 99.8
click at [146, 379] on div "Upload de Leads Audacioso itálico Sublinhado Ponto de bala Título 1 Título 2 Tí…" at bounding box center [353, 340] width 427 height 786
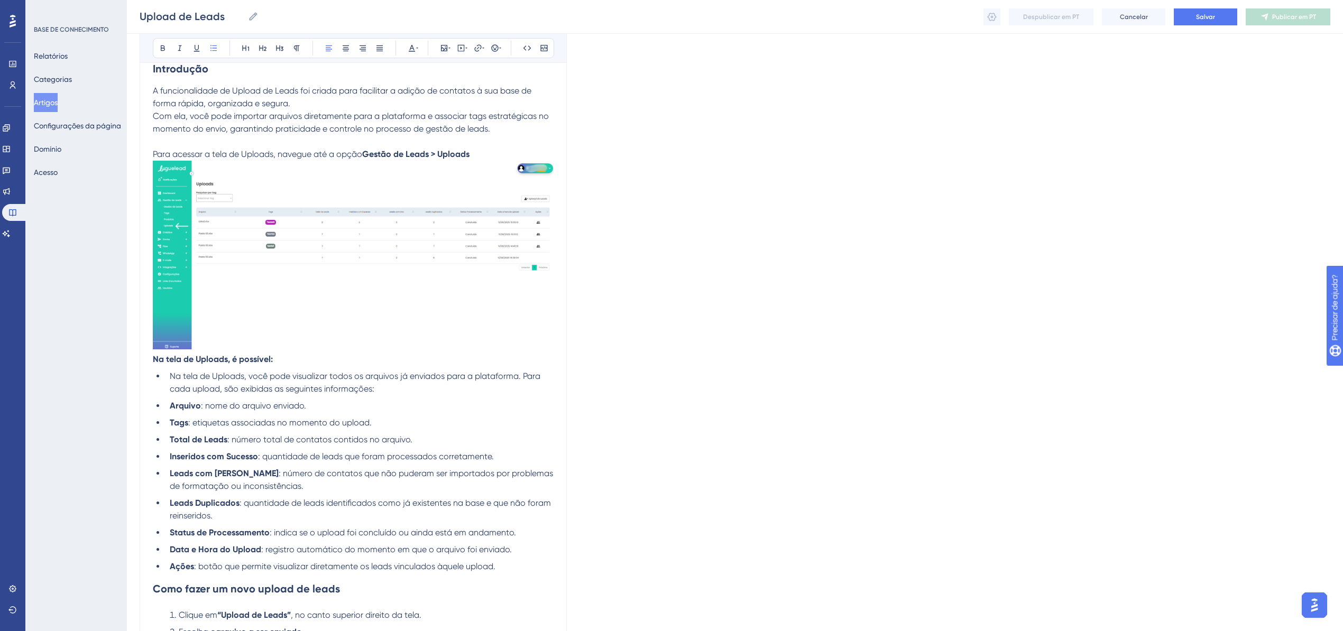
click at [367, 356] on p "Na tela de Uploads, é possível:" at bounding box center [353, 359] width 401 height 13
click at [562, 343] on div "Upload de Leads Audacioso itálico Sublinhado Ponto de bala Título 1 Título 2 Tí…" at bounding box center [353, 412] width 427 height 930
click at [549, 347] on img at bounding box center [353, 255] width 401 height 189
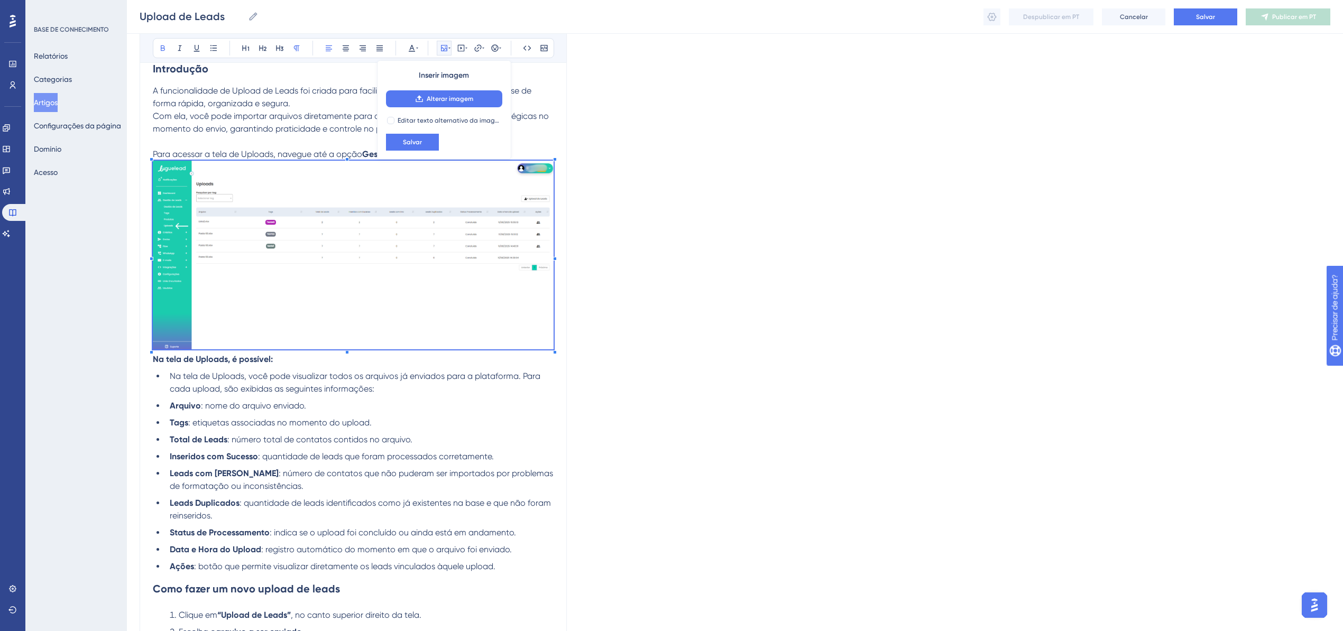
click at [561, 330] on div "Upload de Leads Audacioso itálico Sublinhado Ponto de bala Título 1 Título 2 Tí…" at bounding box center [353, 412] width 427 height 930
click at [275, 316] on img at bounding box center [353, 255] width 401 height 189
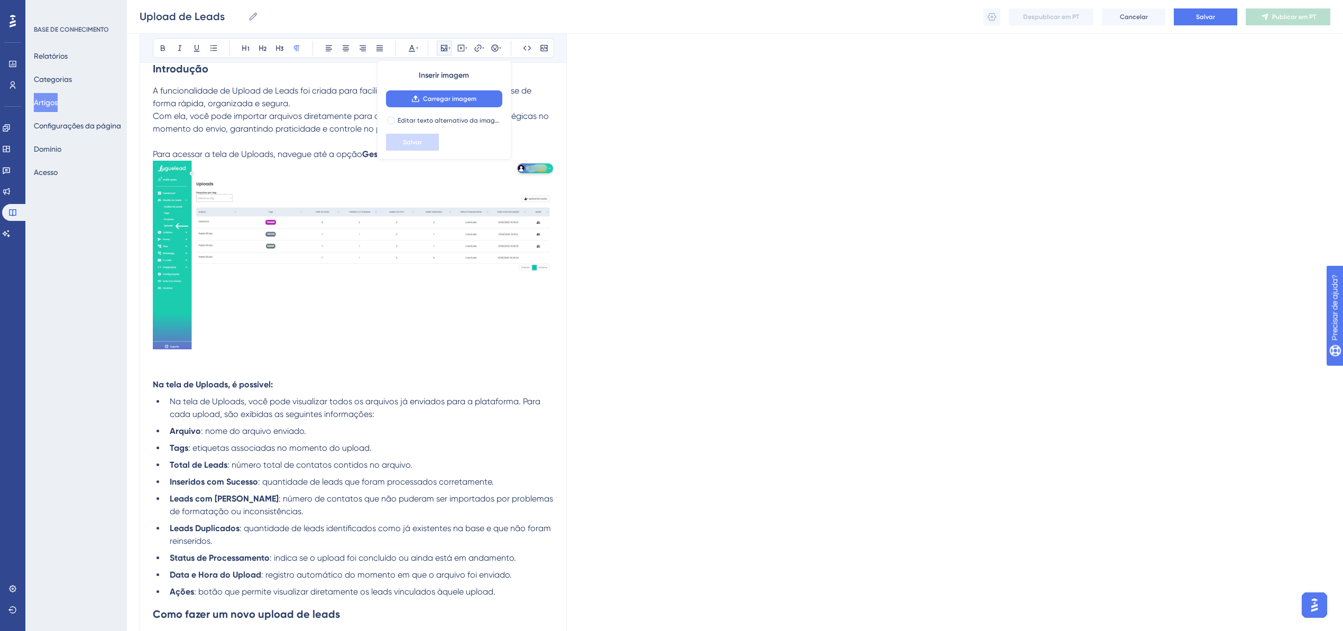
click at [282, 371] on p at bounding box center [353, 270] width 401 height 218
click at [271, 363] on p at bounding box center [353, 270] width 401 height 218
click at [256, 367] on p at bounding box center [353, 270] width 401 height 218
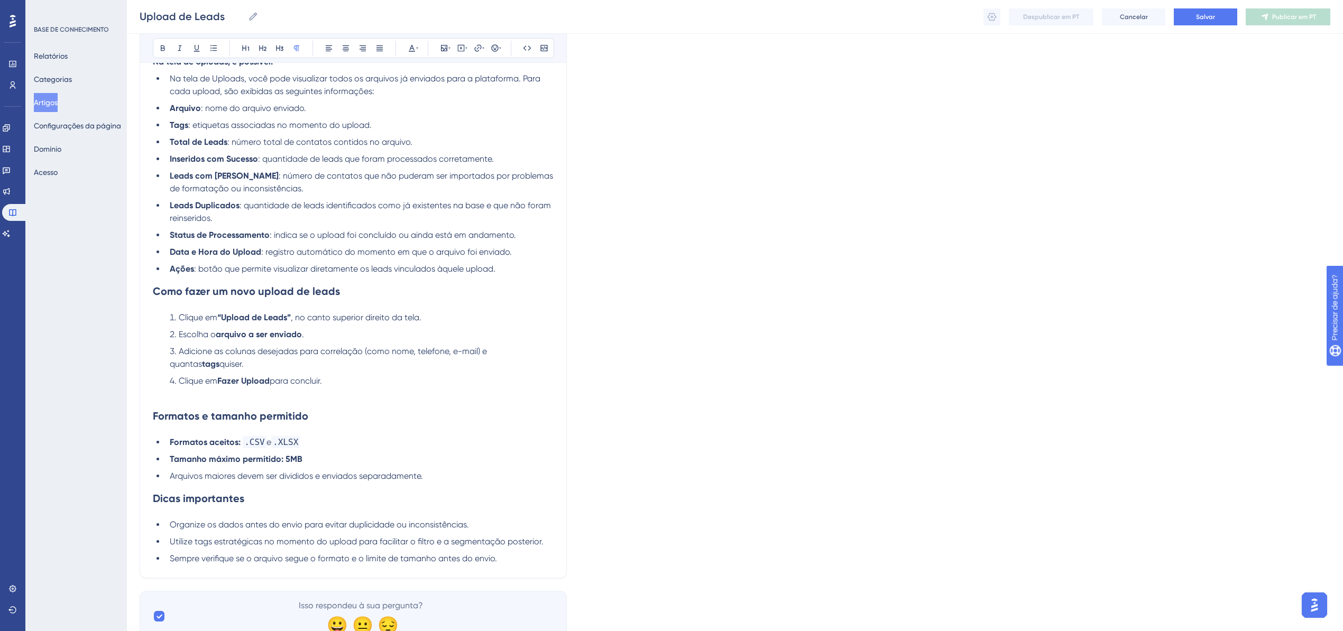
scroll to position [720, 11]
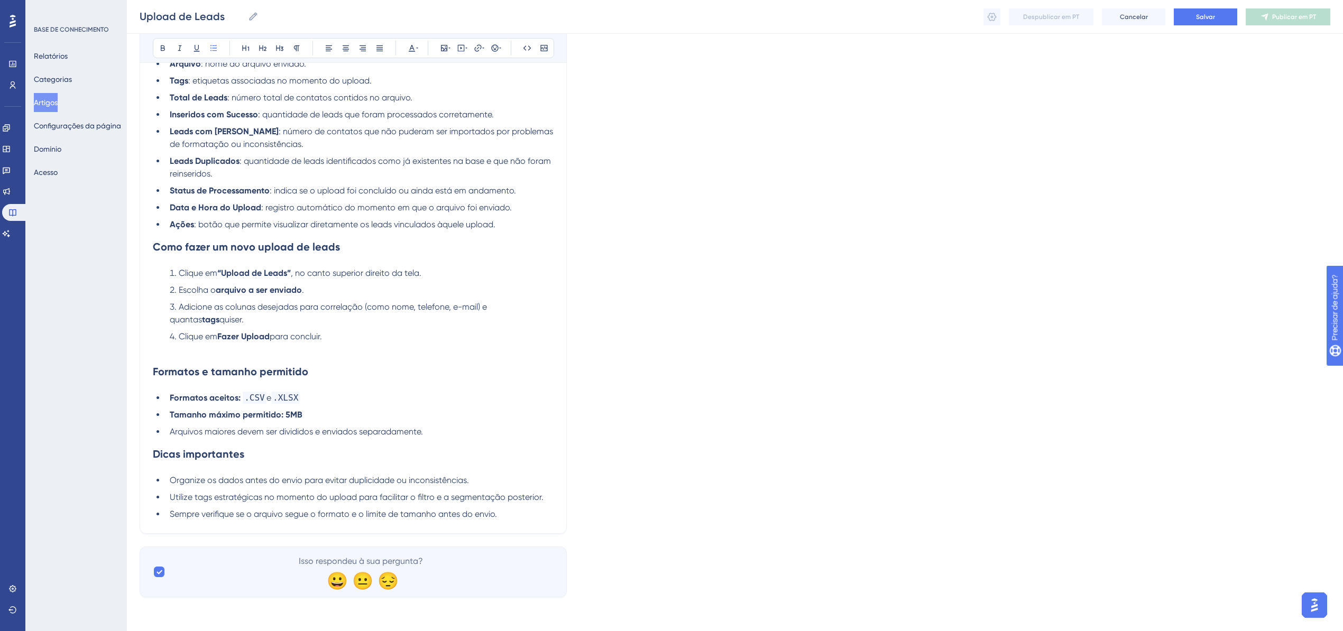
click at [214, 352] on li "Clique em Fazer Upload para concluir." at bounding box center [360, 343] width 388 height 25
drag, startPoint x: 175, startPoint y: 352, endPoint x: 118, endPoint y: 358, distance: 56.3
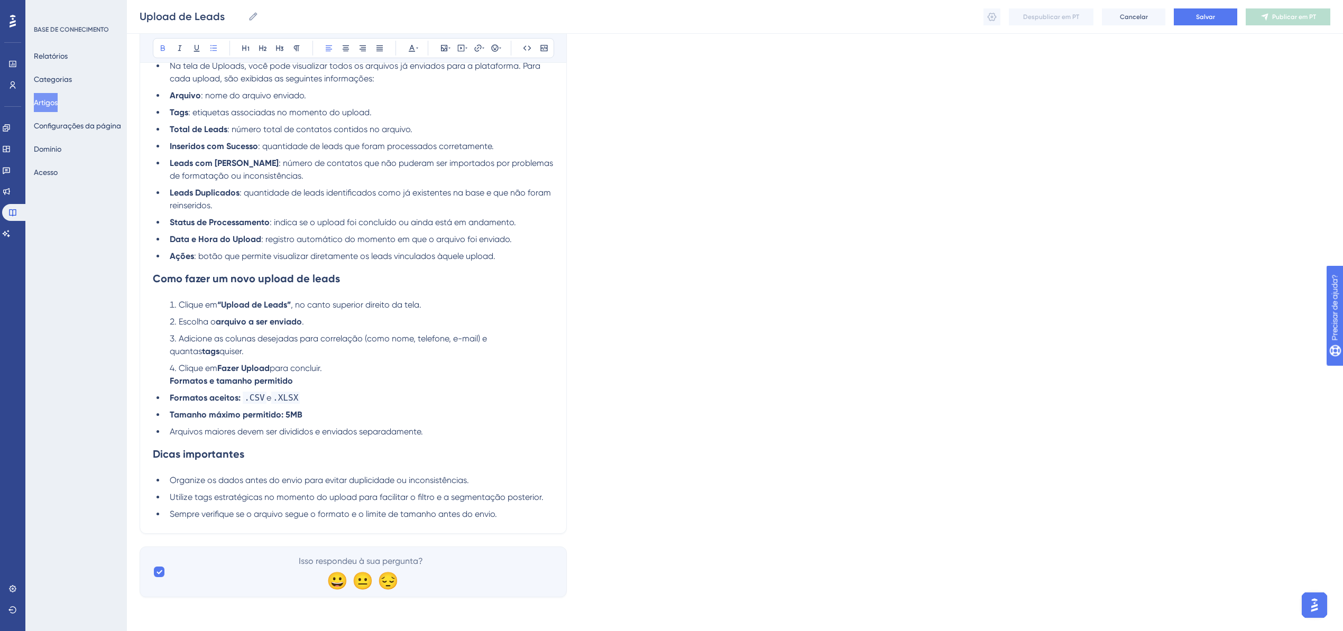
click at [324, 364] on li "Clique em Fazer Upload para concluir. Formatos e tamanho permitido" at bounding box center [360, 374] width 388 height 25
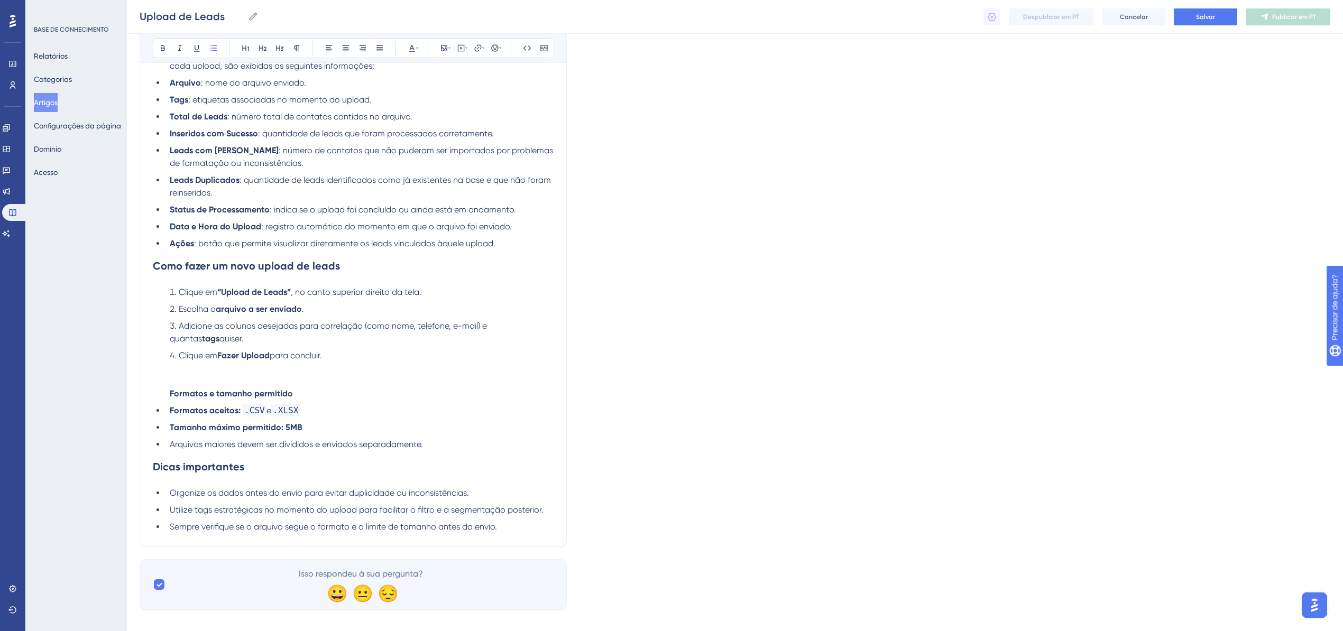
scroll to position [713, 11]
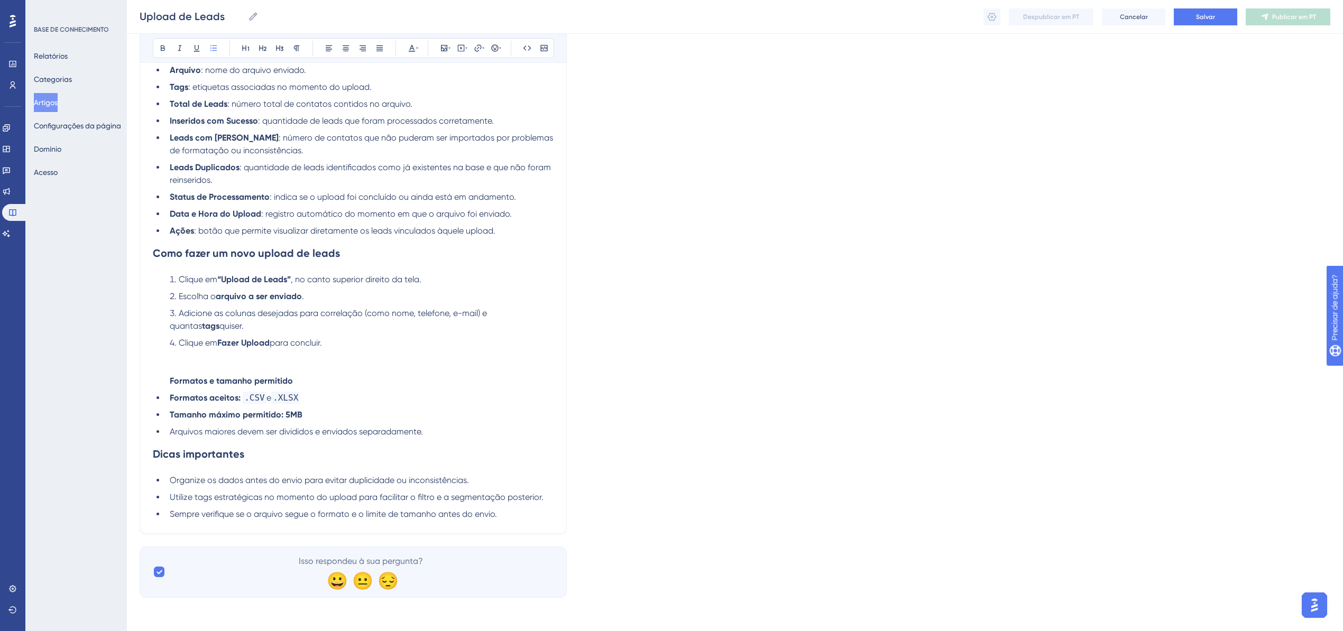
click at [153, 363] on ol "Clique em “Upload de Leads” , no canto superior direito da tela. Escolha o arqu…" at bounding box center [353, 330] width 401 height 114
click at [153, 364] on ol "Clique em “Upload de Leads” , no canto superior direito da tela. Escolha o arqu…" at bounding box center [353, 330] width 401 height 114
click at [153, 360] on ol "Clique em “Upload de Leads” , no canto superior direito da tela. Escolha o arqu…" at bounding box center [353, 330] width 401 height 114
click at [166, 364] on li "Clique em Fazer Upload para concluir. Formatos e tamanho permitido" at bounding box center [360, 362] width 388 height 51
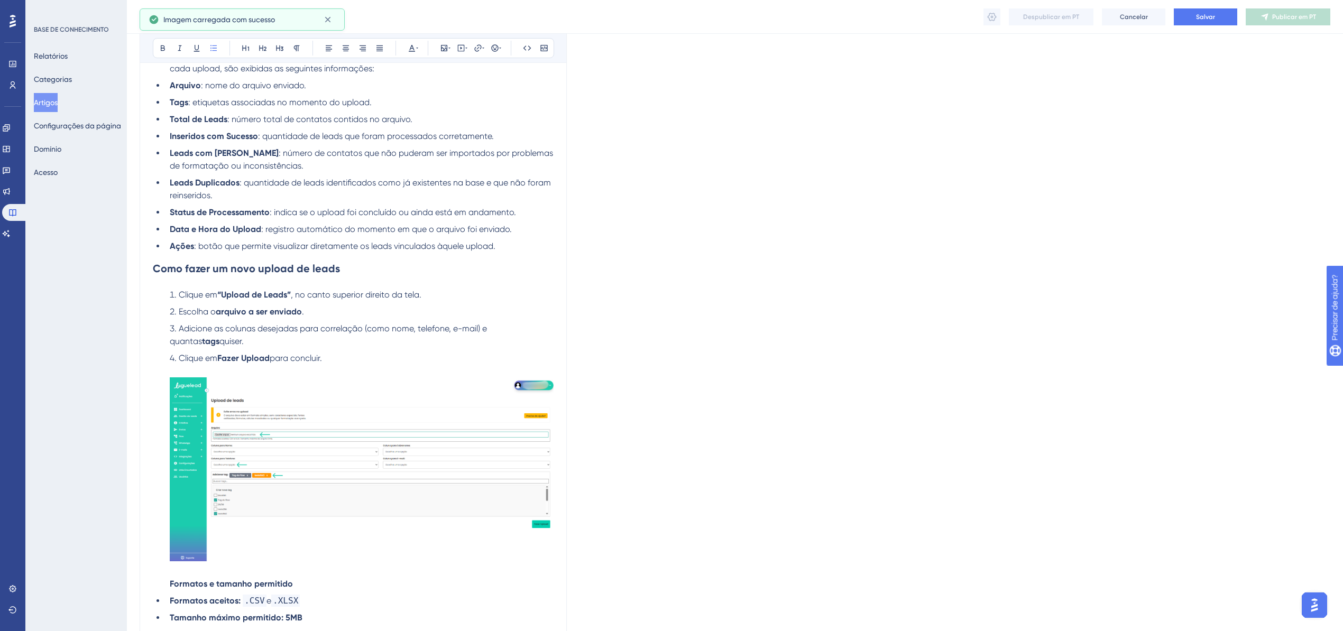
scroll to position [831, 11]
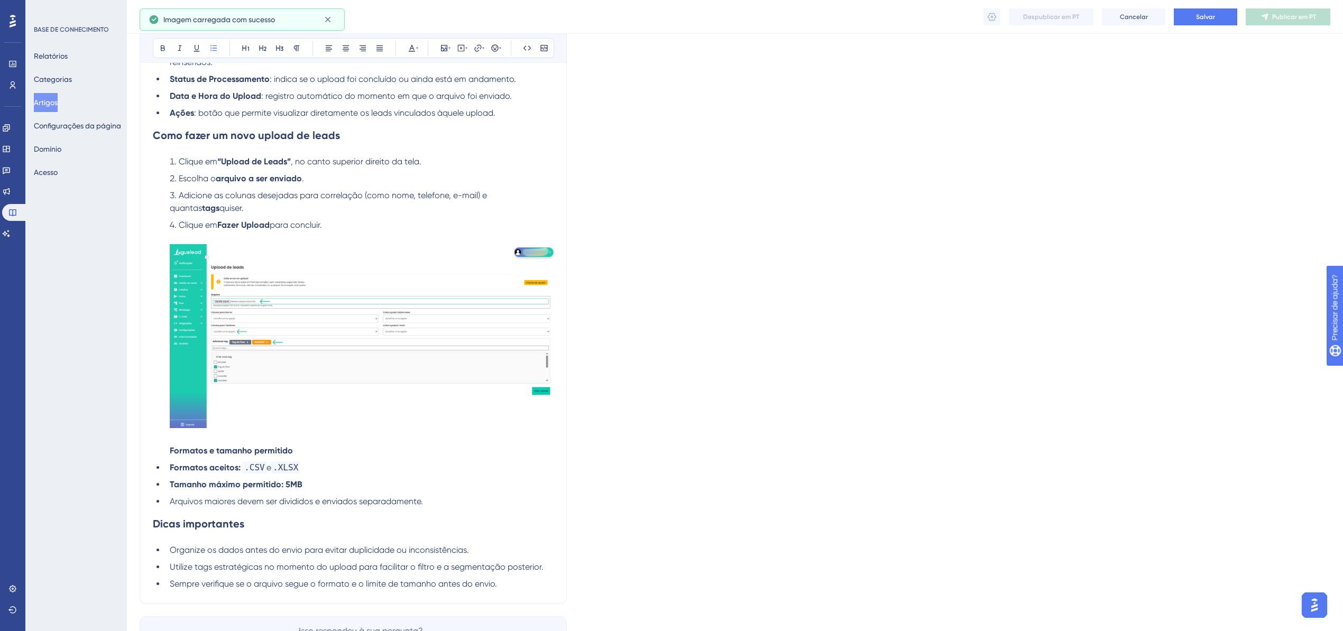
click at [234, 380] on img at bounding box center [362, 336] width 384 height 184
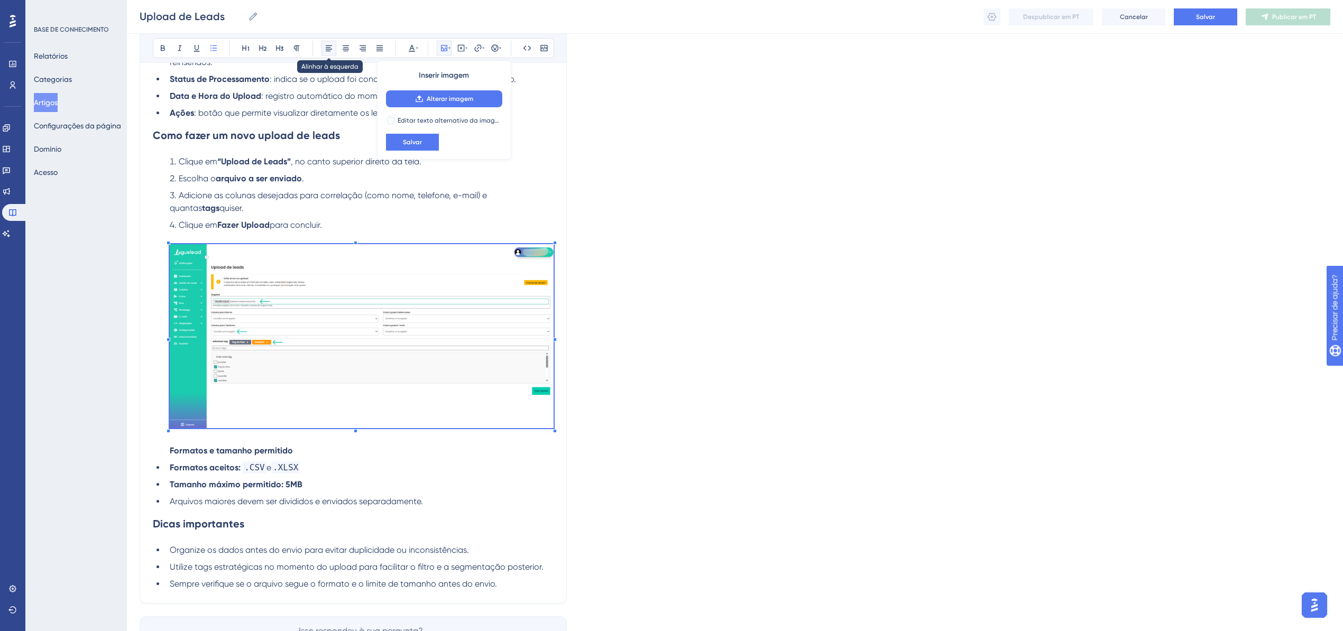
click at [322, 53] on button at bounding box center [329, 48] width 15 height 15
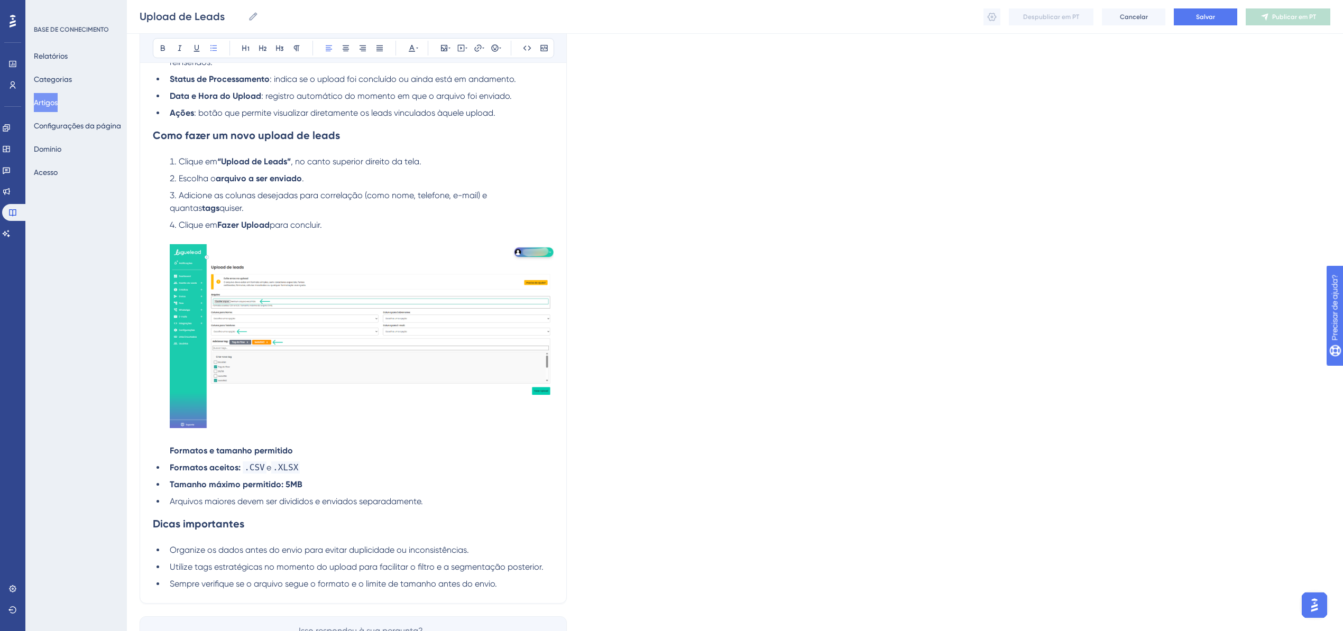
click at [153, 329] on ol "Clique em “Upload de Leads” , no canto superior direito da tela. Escolha o arqu…" at bounding box center [353, 306] width 401 height 302
click at [166, 388] on li "Clique em Fazer Upload para concluir. Formatos e tamanho permitido" at bounding box center [360, 338] width 388 height 239
drag, startPoint x: 157, startPoint y: 452, endPoint x: 132, endPoint y: 452, distance: 24.9
click at [325, 47] on icon at bounding box center [329, 48] width 8 height 8
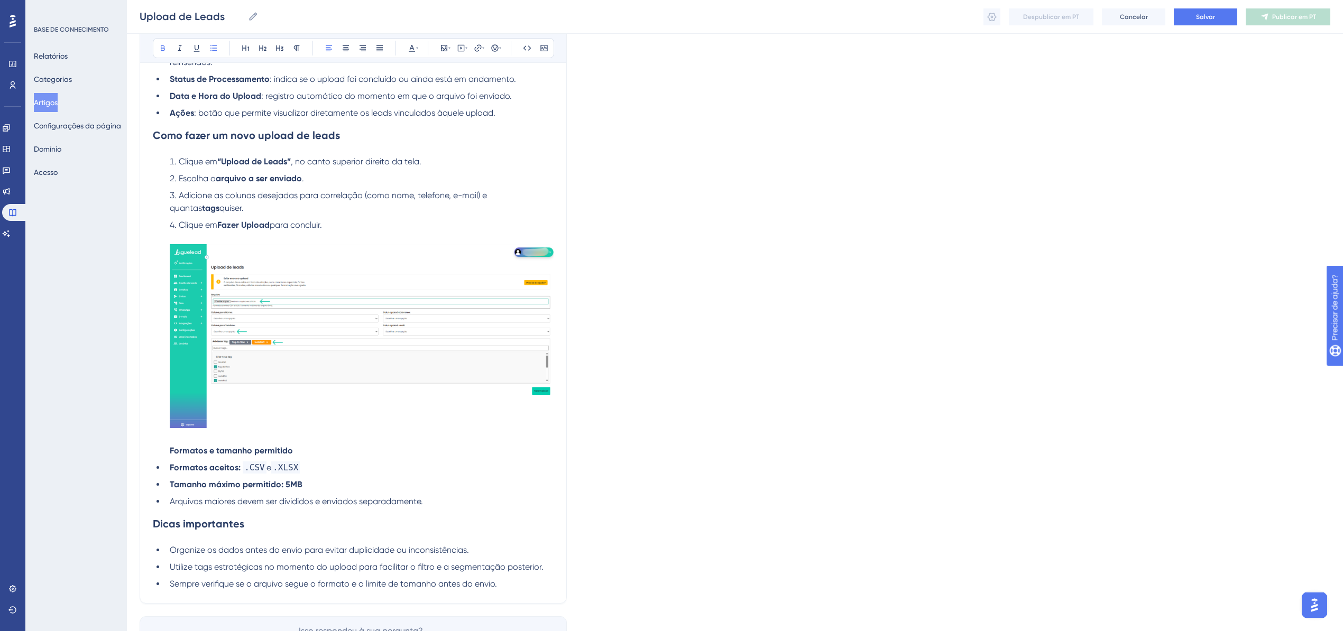
drag, startPoint x: 159, startPoint y: 455, endPoint x: 141, endPoint y: 418, distance: 41.2
click at [153, 388] on ol "Clique em “Upload de Leads” , no canto superior direito da tela. Escolha o arqu…" at bounding box center [353, 306] width 401 height 302
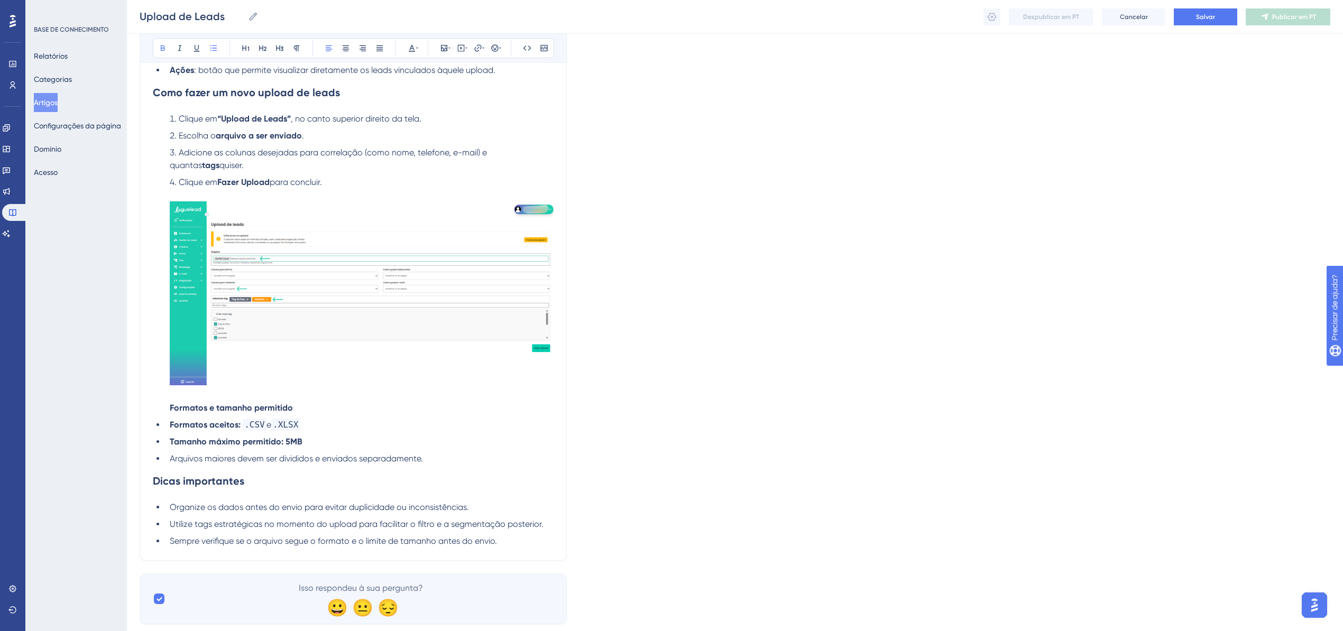
scroll to position [900, 11]
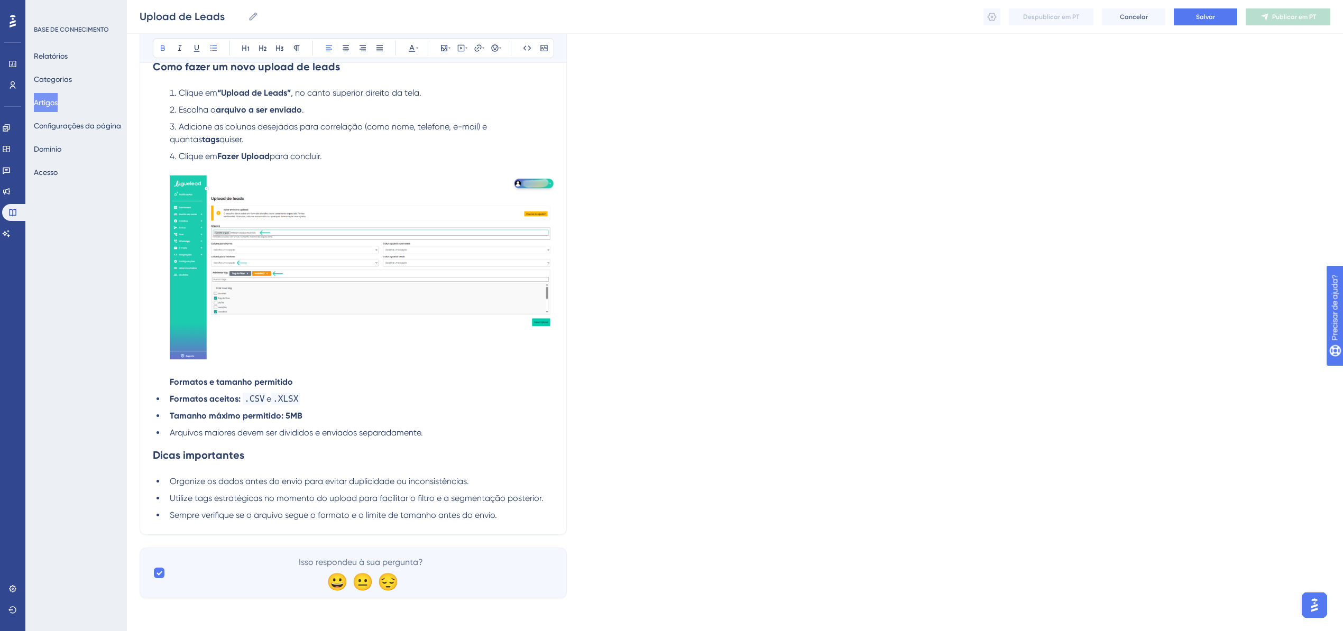
drag, startPoint x: 186, startPoint y: 387, endPoint x: 112, endPoint y: 385, distance: 74.1
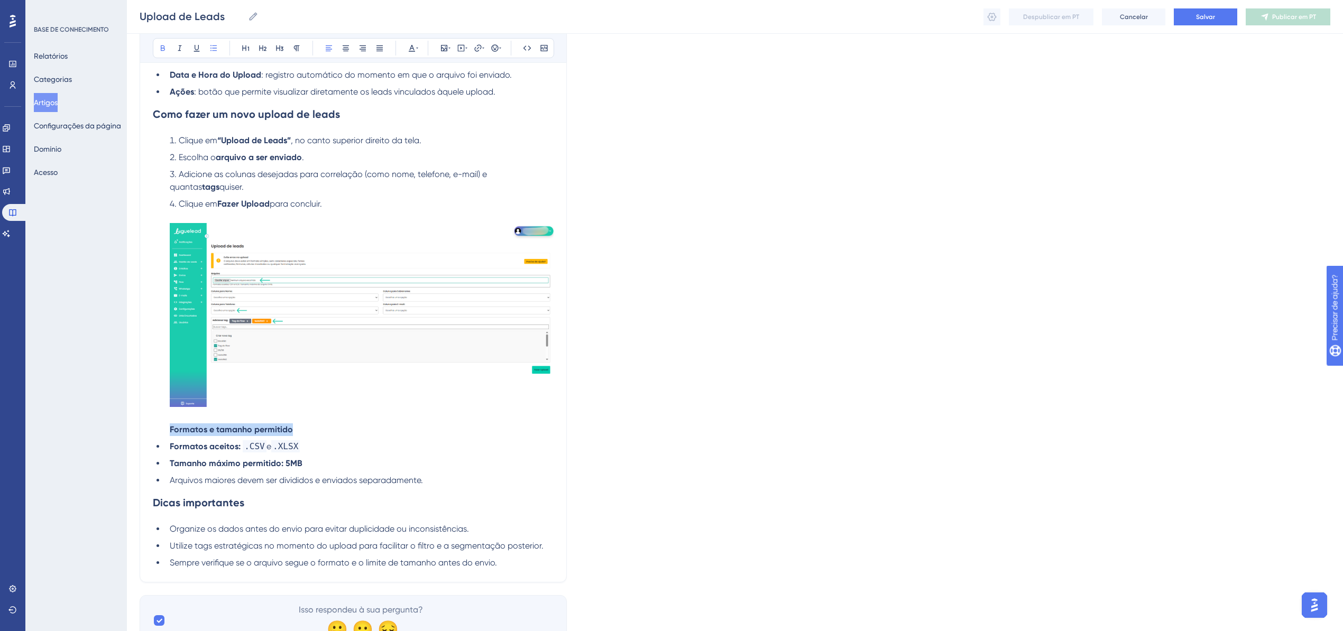
scroll to position [830, 11]
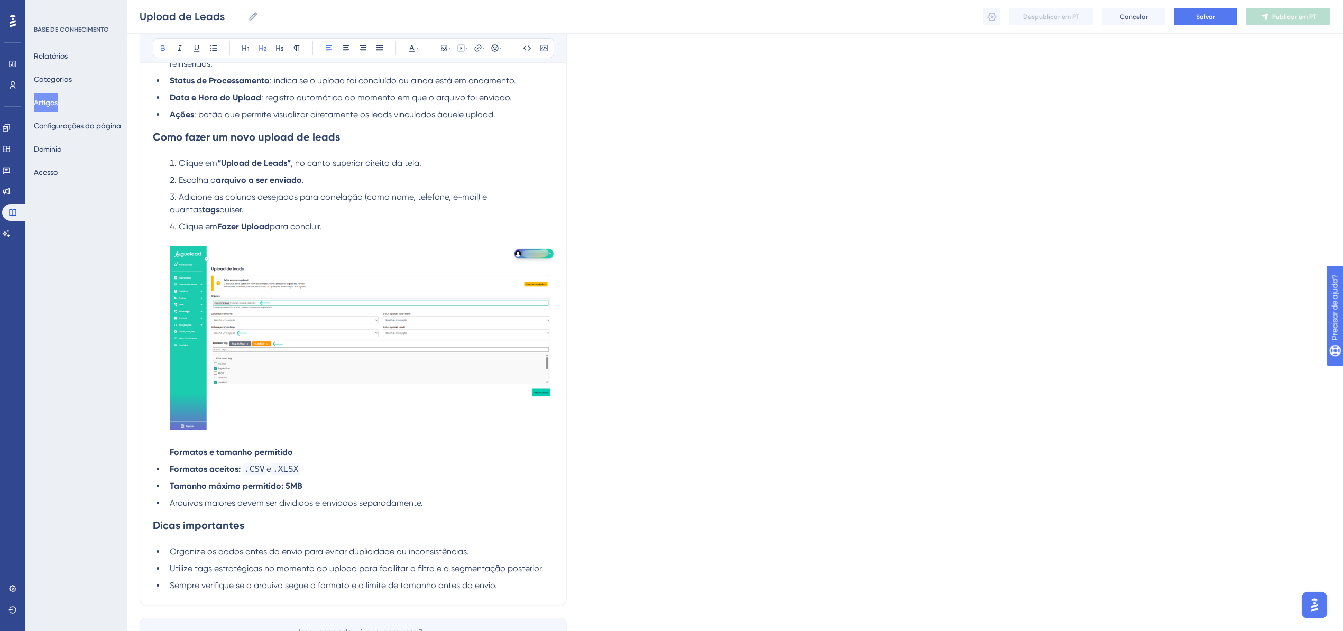
click at [252, 135] on strong "Como fazer um novo upload de leads" at bounding box center [246, 137] width 187 height 13
click at [229, 388] on strong "Formatos e tamanho permitido" at bounding box center [231, 452] width 123 height 10
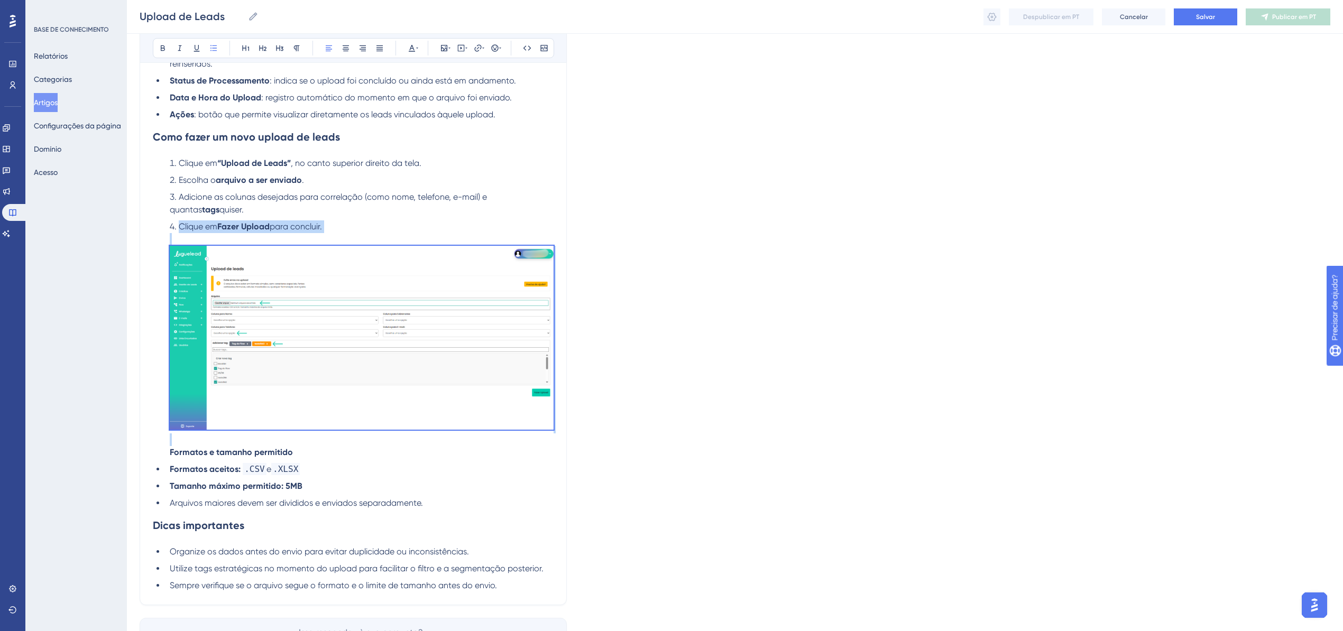
click at [282, 388] on li "Clique em Fazer Upload para concluir. Formatos e tamanho permitido" at bounding box center [360, 340] width 388 height 239
click at [292, 388] on li "Clique em Fazer Upload para concluir. Formatos e tamanho permitido" at bounding box center [360, 340] width 388 height 239
click at [291, 388] on li "Clique em Fazer Upload para concluir. Formatos e tamanho permitido" at bounding box center [360, 340] width 388 height 239
click at [276, 388] on strong "Formatos e tamanho permitido" at bounding box center [231, 452] width 123 height 10
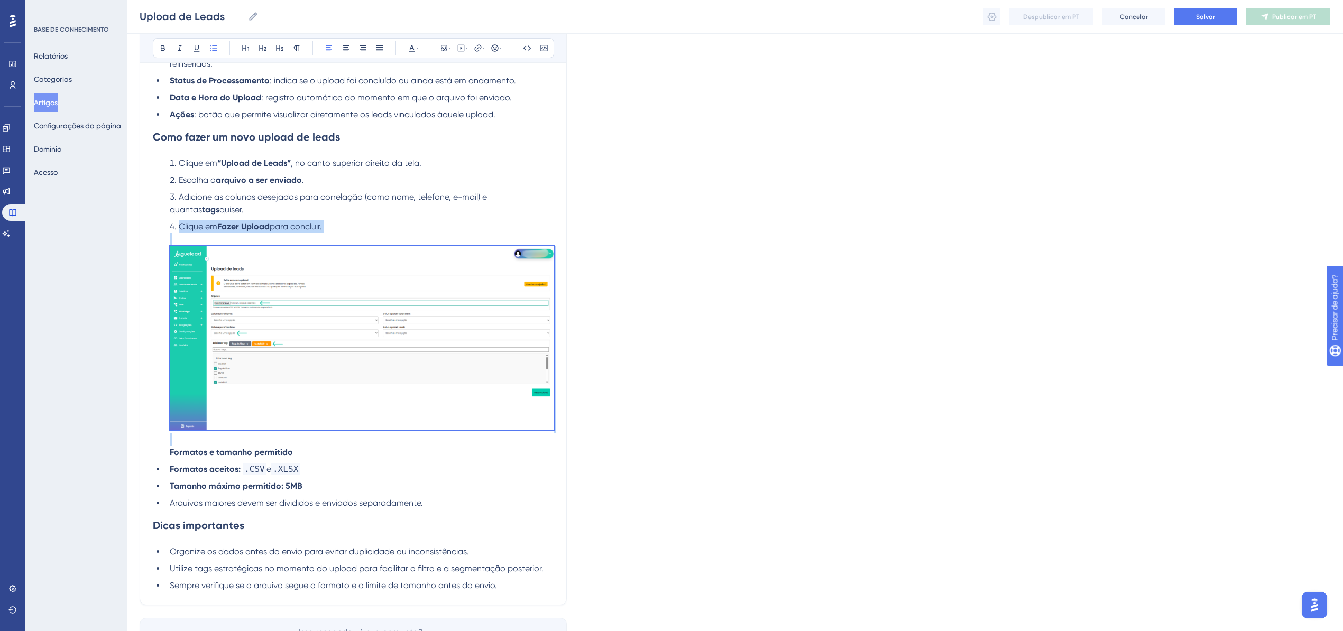
click at [176, 388] on strong "Formatos e tamanho permitido" at bounding box center [231, 452] width 123 height 10
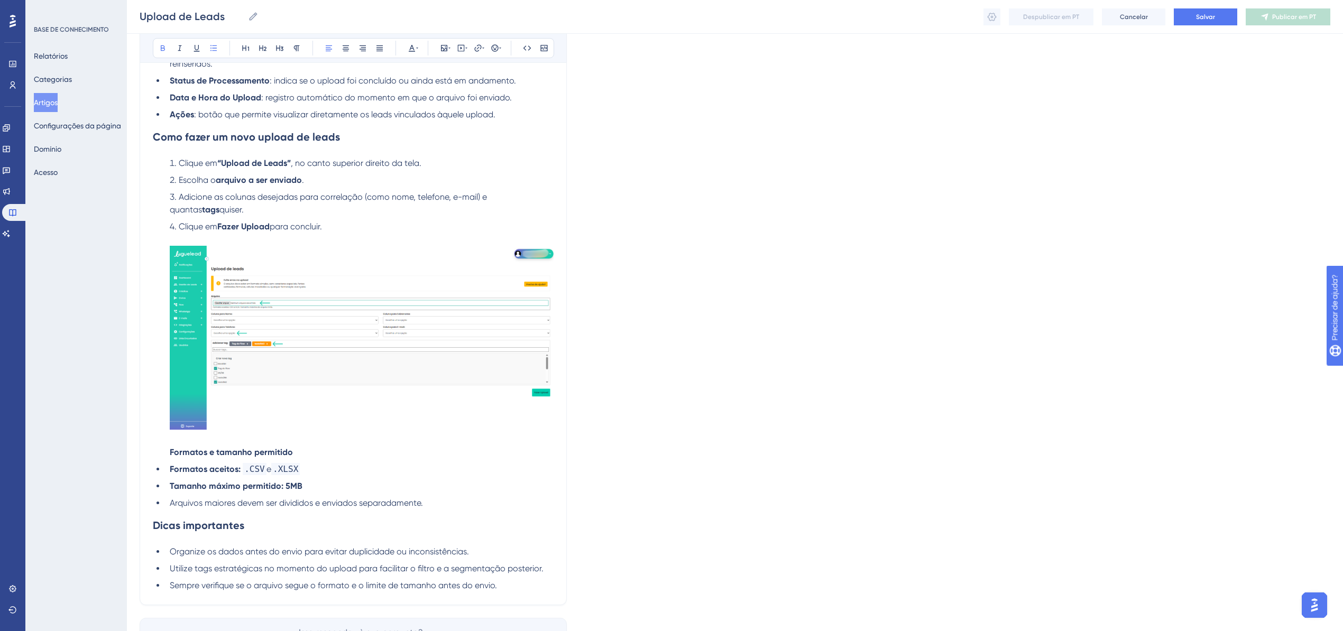
click at [177, 388] on strong "Tamanho máximo permitido:" at bounding box center [227, 486] width 114 height 10
drag, startPoint x: 161, startPoint y: 447, endPoint x: 282, endPoint y: 450, distance: 121.7
click at [282, 388] on li "Clique em Fazer Upload para concluir. Formatos e tamanho permitido" at bounding box center [360, 340] width 388 height 239
click at [276, 49] on icon at bounding box center [280, 48] width 8 height 8
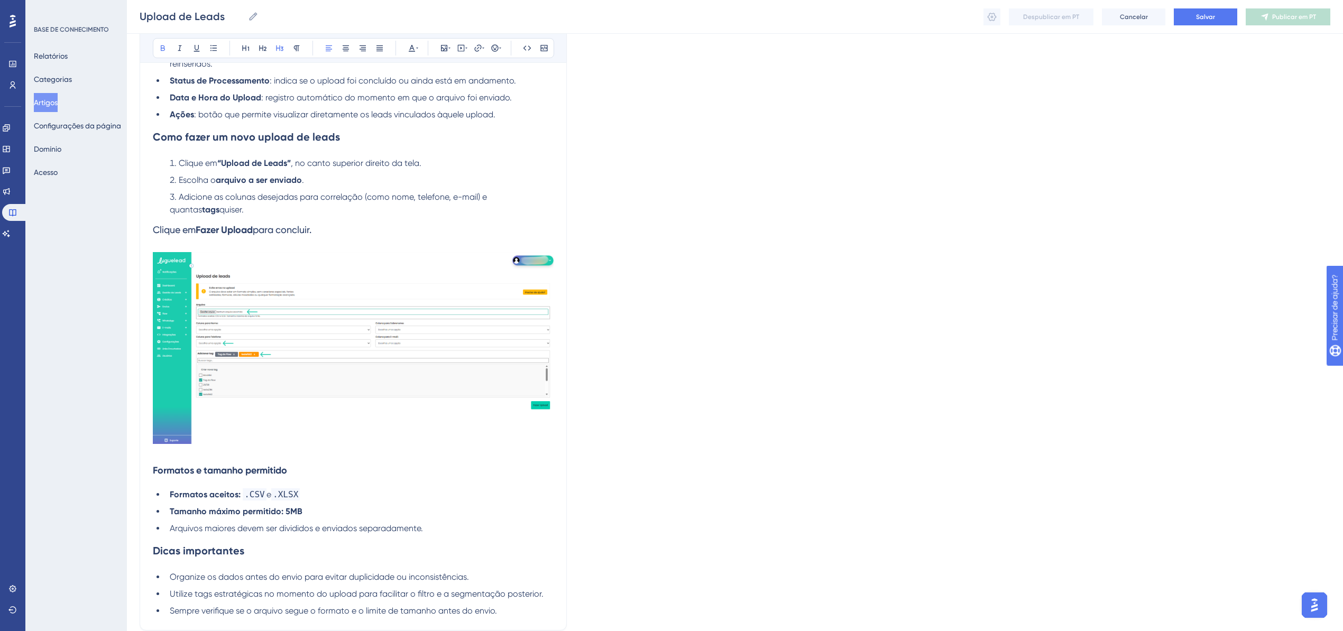
click at [279, 388] on h3 "Clique em Fazer Upload para concluir. Formatos e tamanho permitido" at bounding box center [353, 350] width 401 height 269
click at [345, 388] on h3 "Clique em Fazer Upload para concluir. Formatos e tamanho permitido" at bounding box center [353, 350] width 401 height 269
click at [299, 388] on span "Arquivos maiores devem ser divididos e enviados separadamente." at bounding box center [296, 529] width 253 height 10
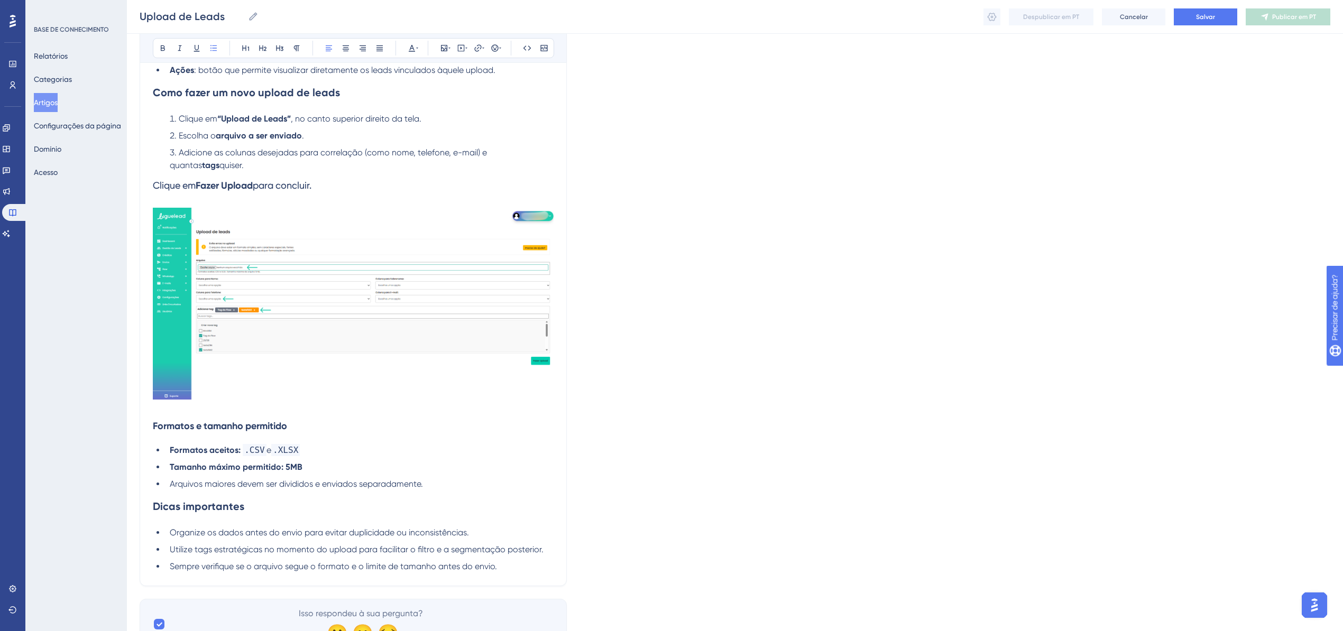
scroll to position [927, 11]
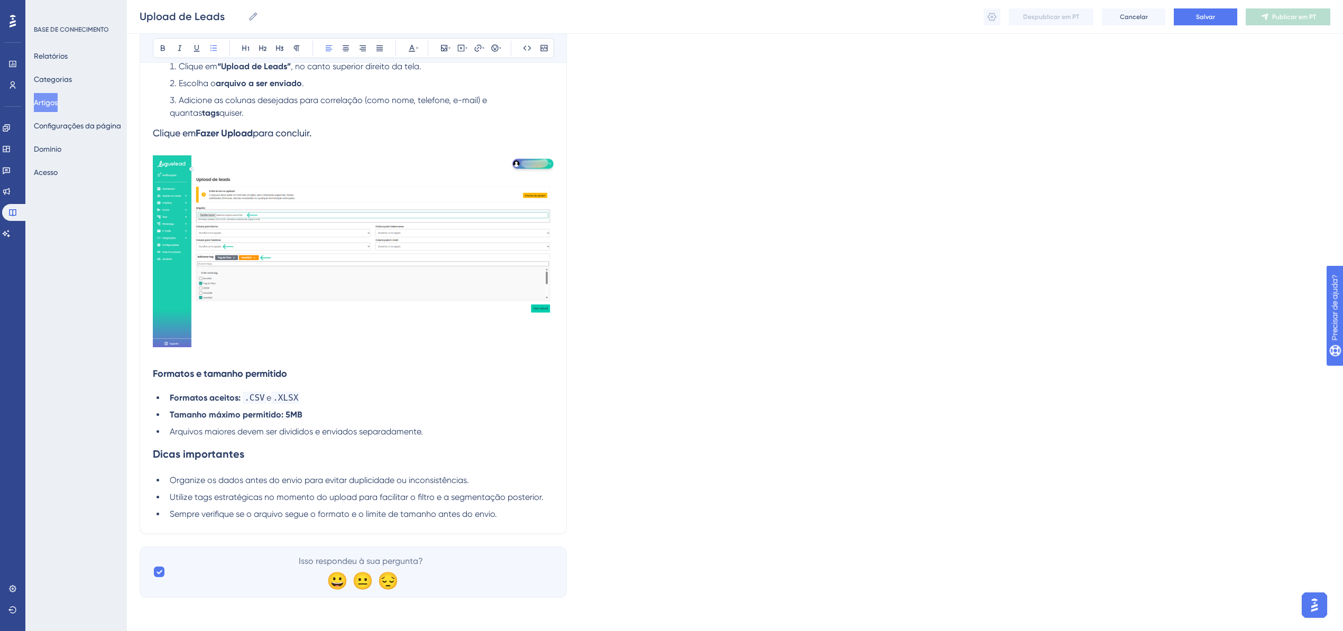
click at [438, 388] on li "Arquivos maiores devem ser divididos e enviados separadamente." at bounding box center [360, 432] width 388 height 13
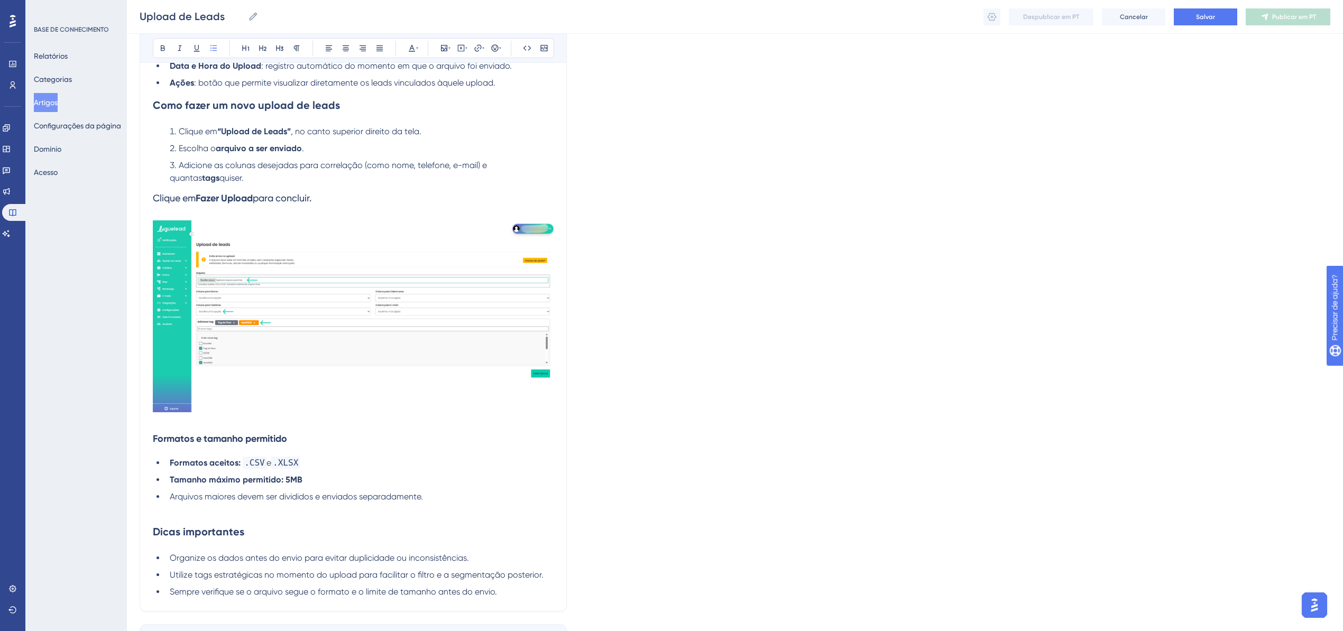
scroll to position [939, 11]
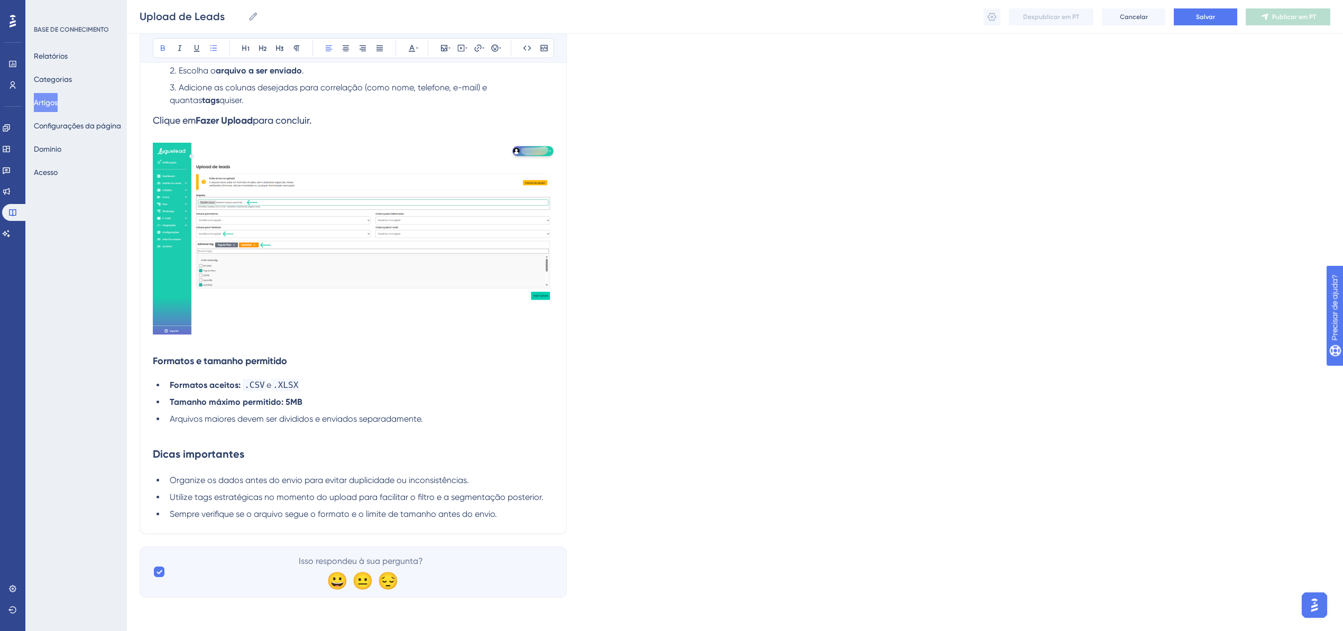
drag, startPoint x: 291, startPoint y: 405, endPoint x: 274, endPoint y: 407, distance: 17.1
click at [274, 388] on li "Tamanho máximo permitido: 5MB" at bounding box center [360, 402] width 388 height 13
click at [155, 53] on button at bounding box center [162, 48] width 15 height 15
click at [350, 388] on span "Arquivos maiores devem ser divididos e enviados separadamente." at bounding box center [296, 419] width 253 height 10
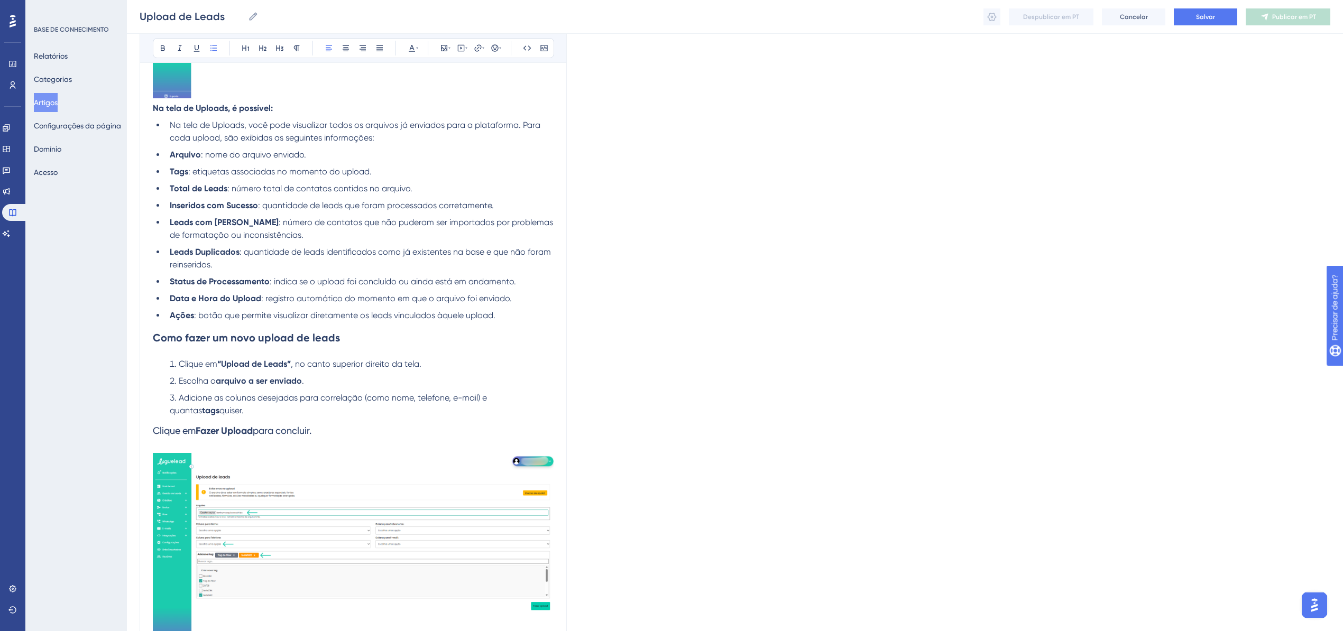
scroll to position [721, 11]
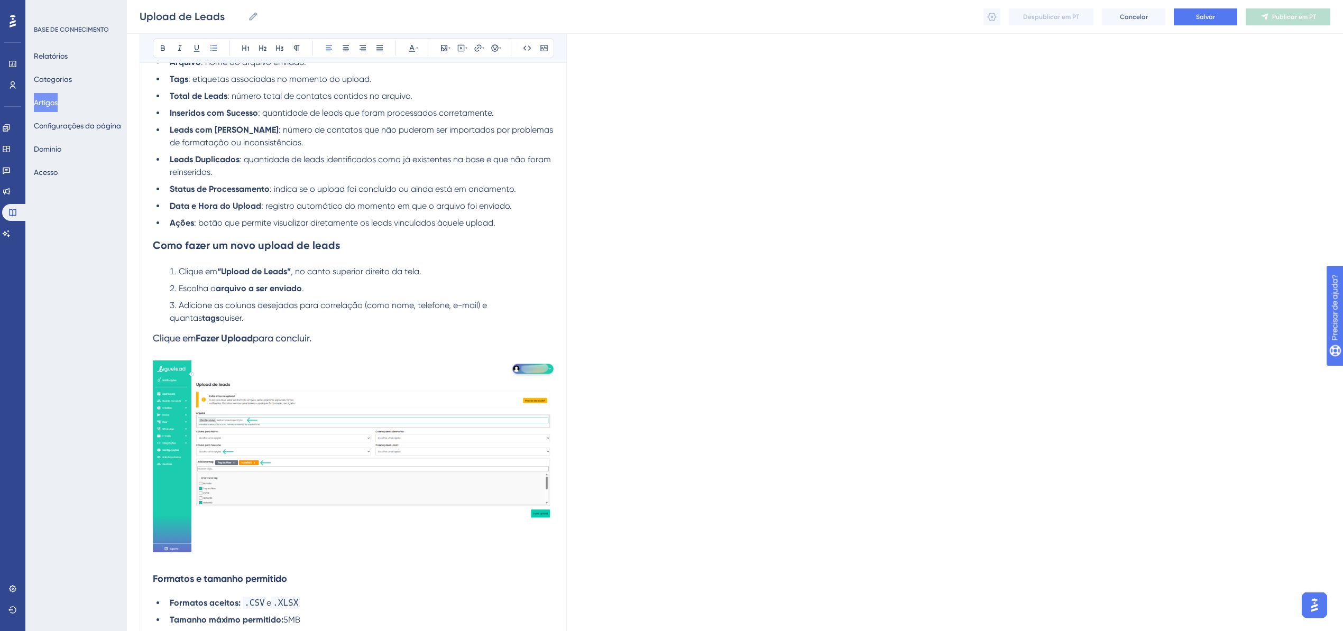
click at [347, 185] on span ": indica se o upload foi concluído ou ainda está em andamento." at bounding box center [393, 189] width 246 height 10
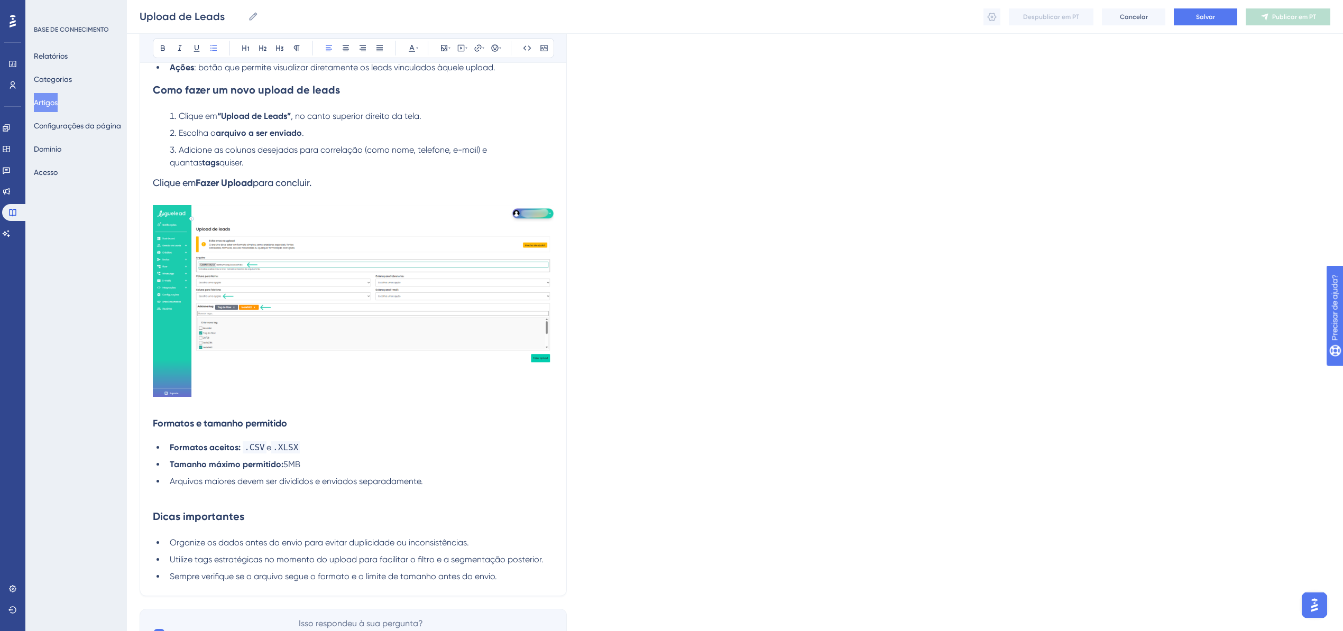
scroll to position [939, 11]
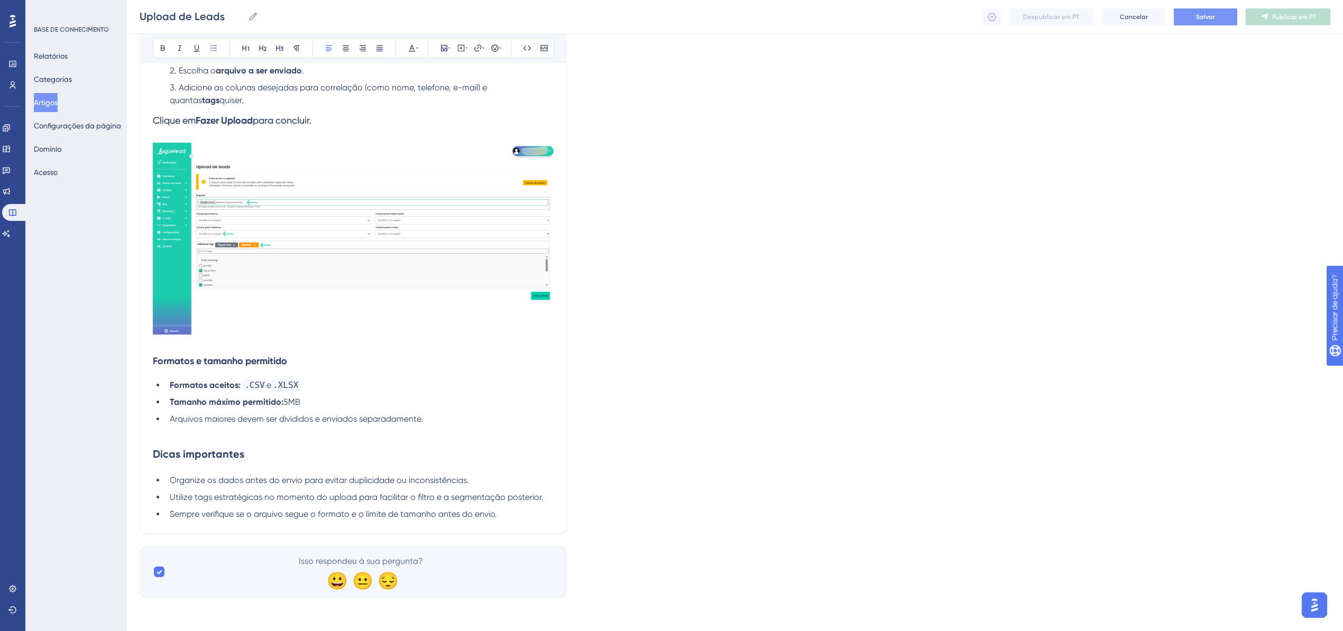
click at [891, 17] on button "Salvar" at bounding box center [1205, 16] width 63 height 17
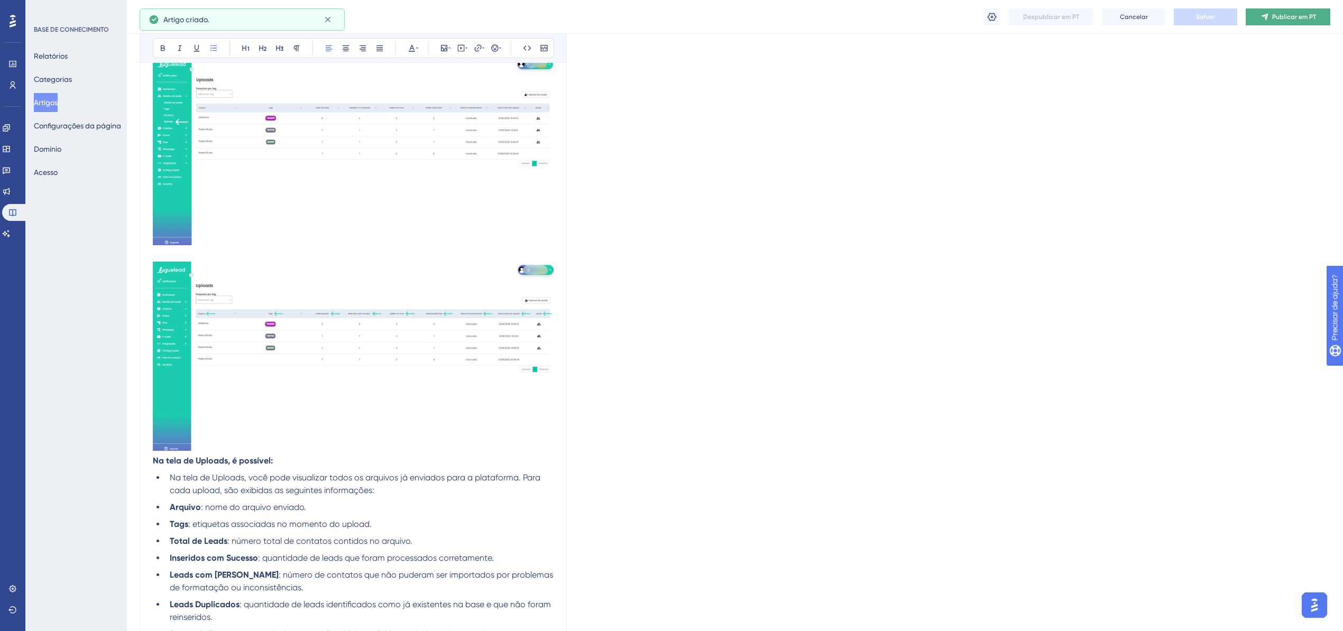
click at [891, 13] on font "Publicar em PT" at bounding box center [1294, 16] width 44 height 7
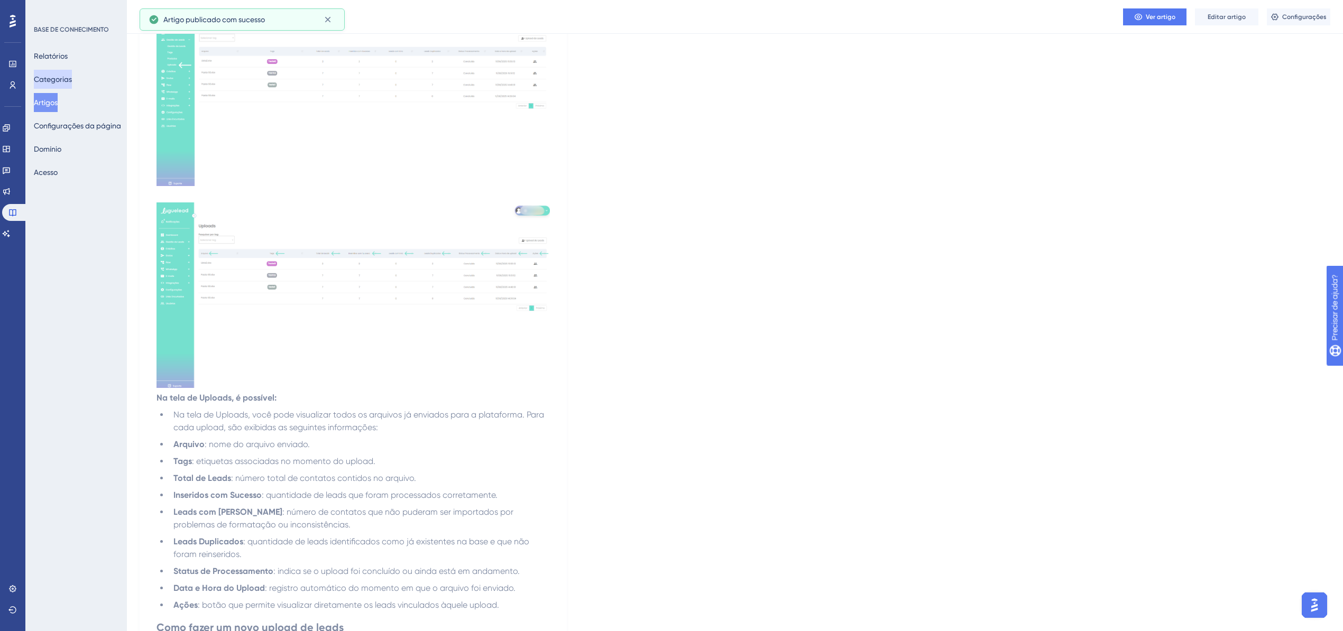
click at [64, 83] on font "Categorias" at bounding box center [53, 79] width 38 height 8
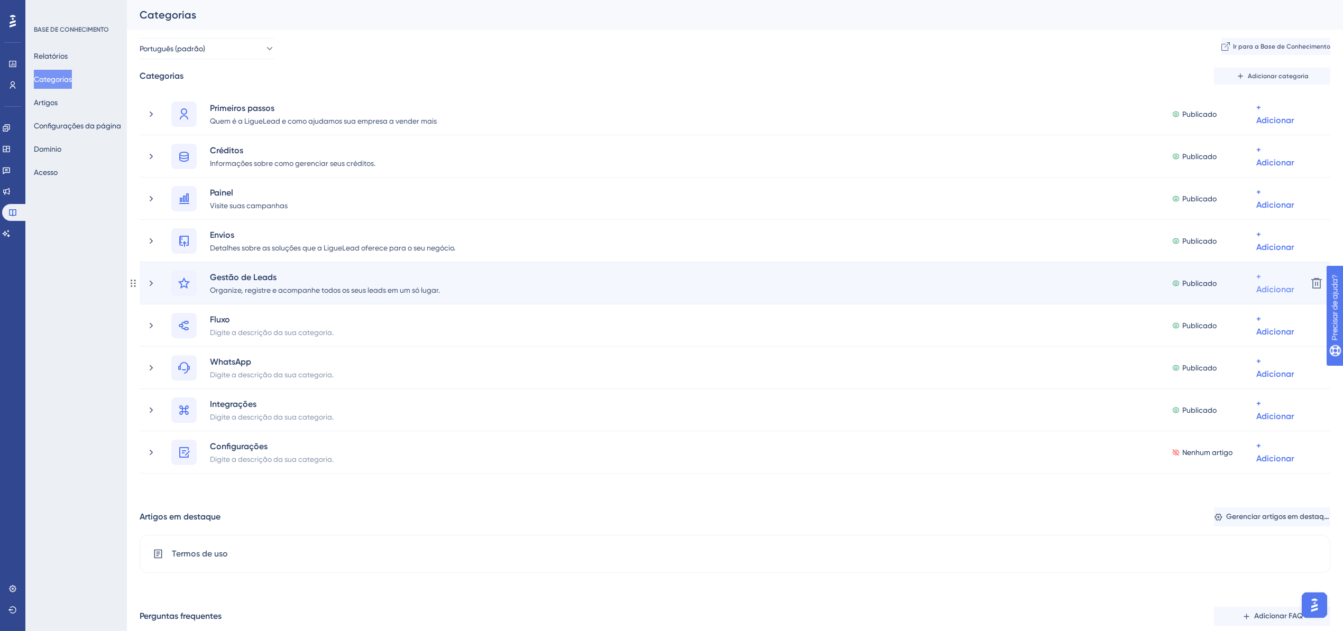
click at [891, 278] on div "+ Adicionar" at bounding box center [1276, 283] width 38 height 25
click at [891, 335] on font "Adicionar artigos" at bounding box center [1224, 339] width 58 height 8
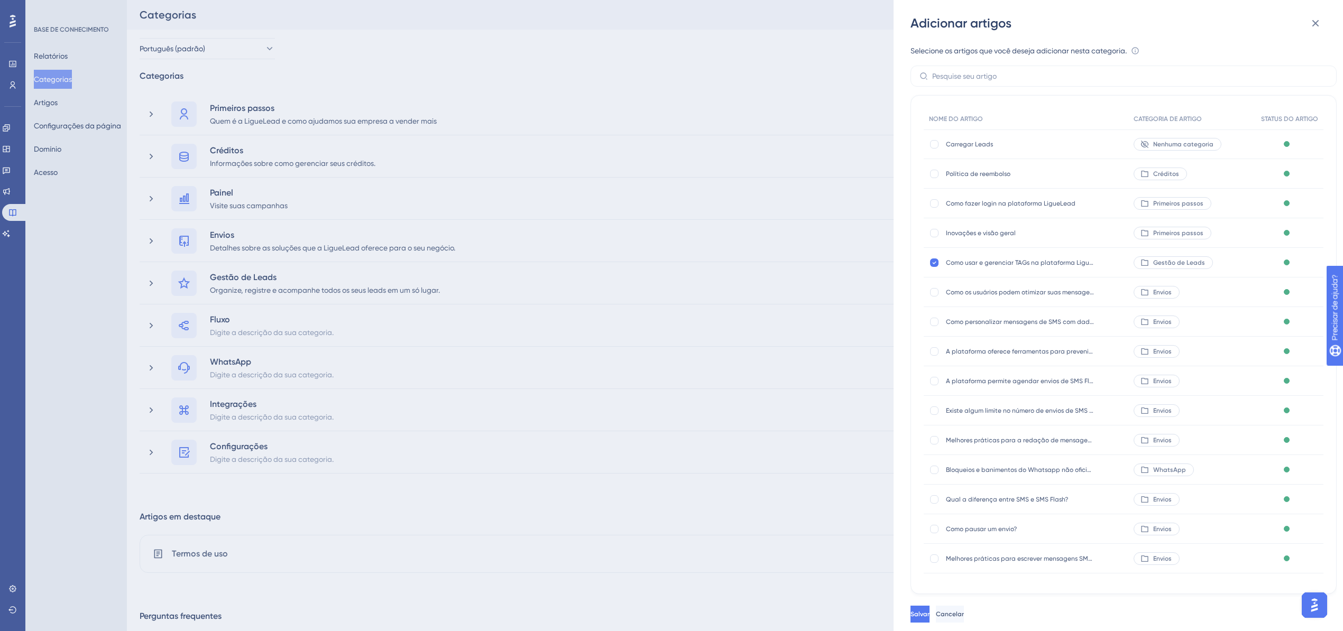
click at [891, 146] on font "Carregar Leads" at bounding box center [969, 144] width 47 height 7
click at [891, 144] on div at bounding box center [934, 144] width 8 height 8
checkbox input "true"
click at [891, 388] on font "Salvar" at bounding box center [921, 614] width 19 height 7
